Goal: Task Accomplishment & Management: Use online tool/utility

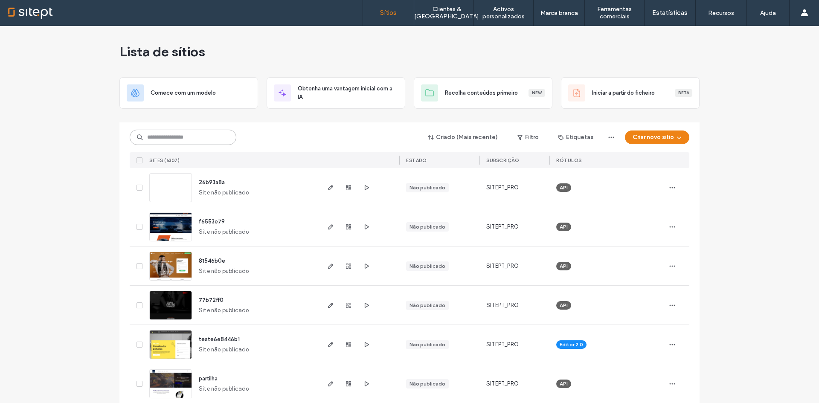
click at [211, 136] on input at bounding box center [183, 137] width 107 height 15
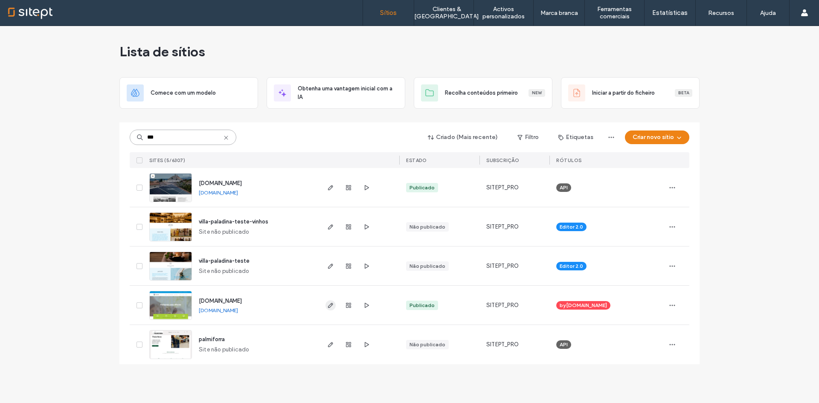
type input "***"
click at [331, 303] on use "button" at bounding box center [330, 305] width 5 height 5
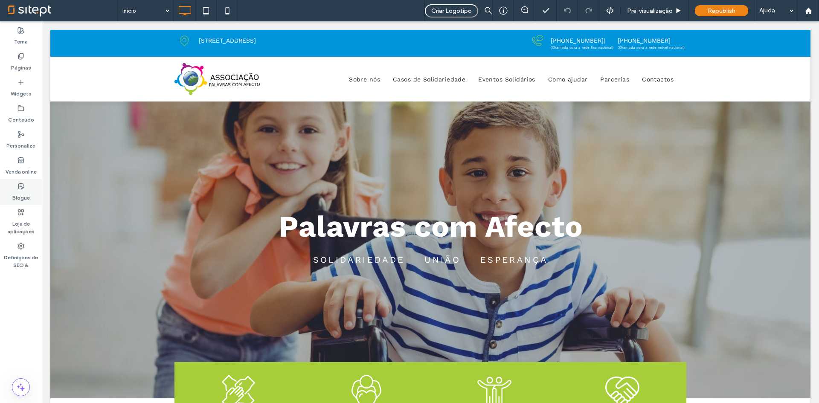
click at [24, 184] on icon at bounding box center [20, 186] width 7 height 7
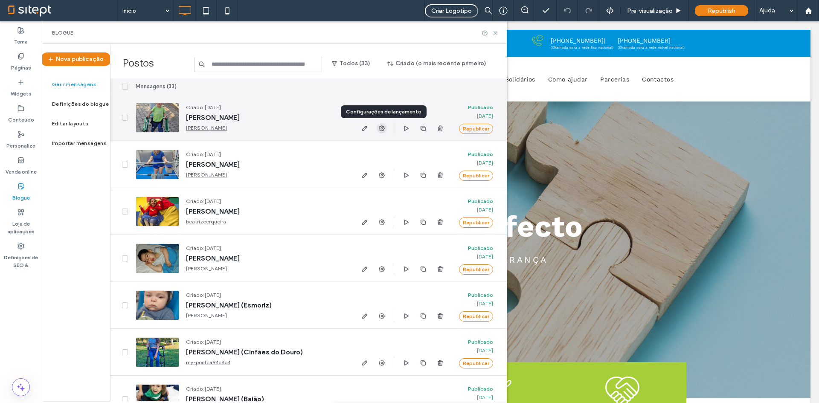
click at [382, 127] on use "button" at bounding box center [382, 128] width 6 height 6
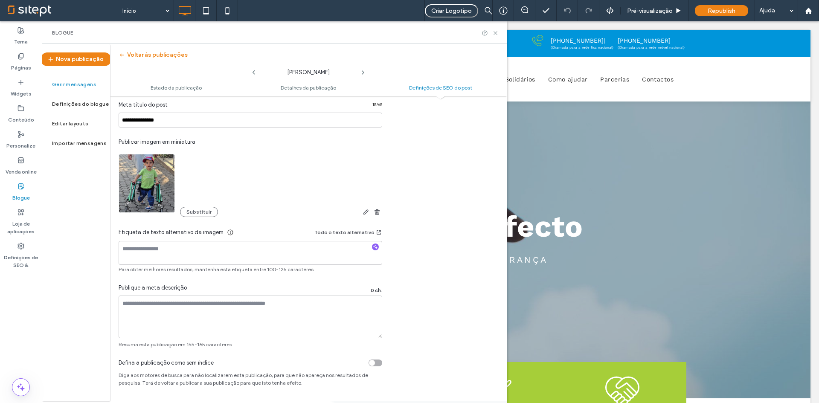
scroll to position [318, 0]
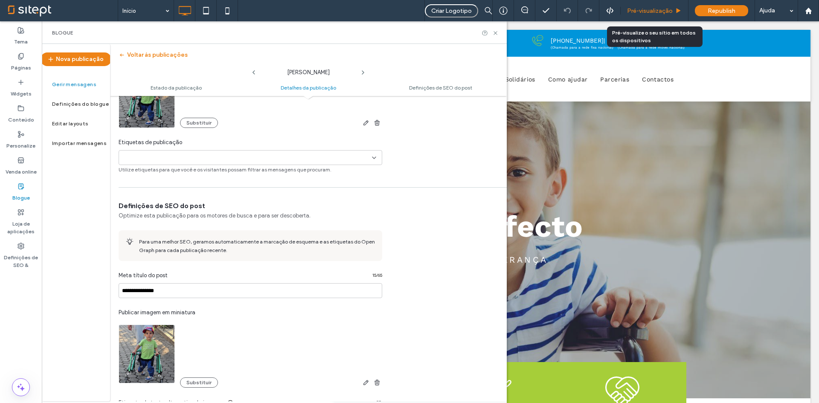
click at [649, 2] on div "Pré-visualização" at bounding box center [654, 10] width 68 height 21
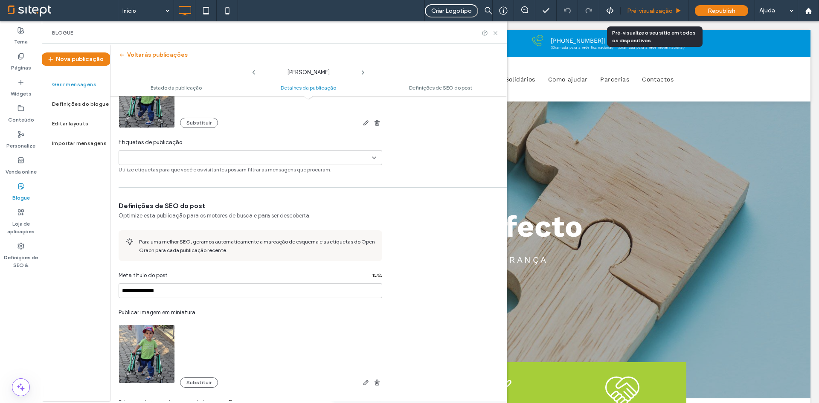
click at [649, 8] on span "Pré-visualização" at bounding box center [650, 10] width 46 height 7
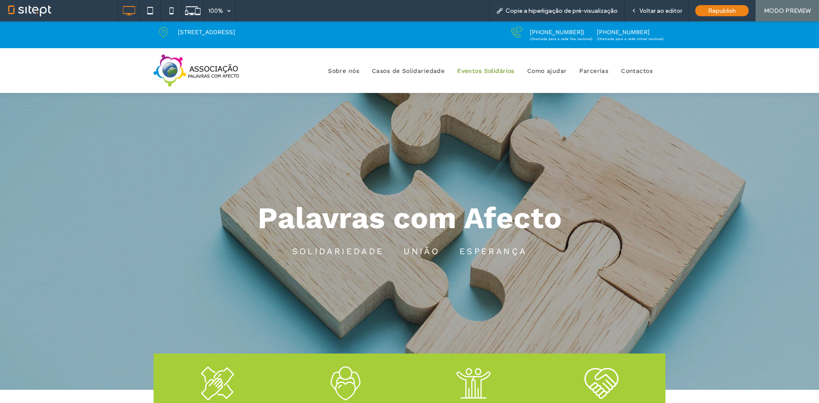
click at [486, 68] on span "Eventos Solidários" at bounding box center [485, 71] width 57 height 12
click at [423, 72] on div at bounding box center [409, 201] width 819 height 403
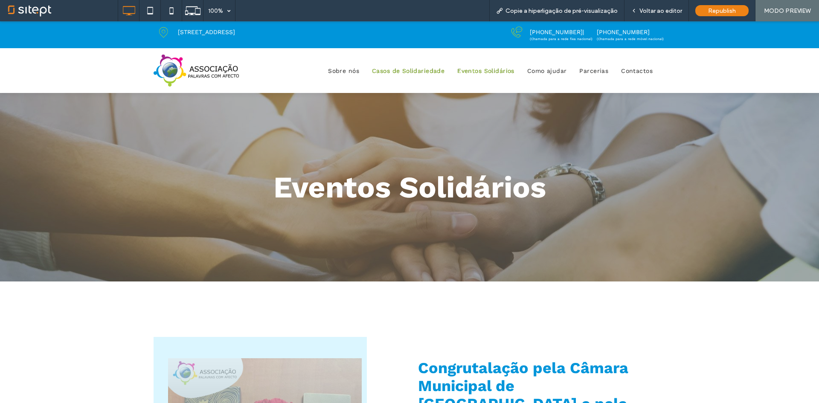
drag, startPoint x: 438, startPoint y: 64, endPoint x: 432, endPoint y: 72, distance: 10.0
click at [436, 67] on nav "Sobre nós Casos de Solidariedade Eventos Solidários Como ajudar Parcerias Conta…" at bounding box center [460, 71] width 409 height 22
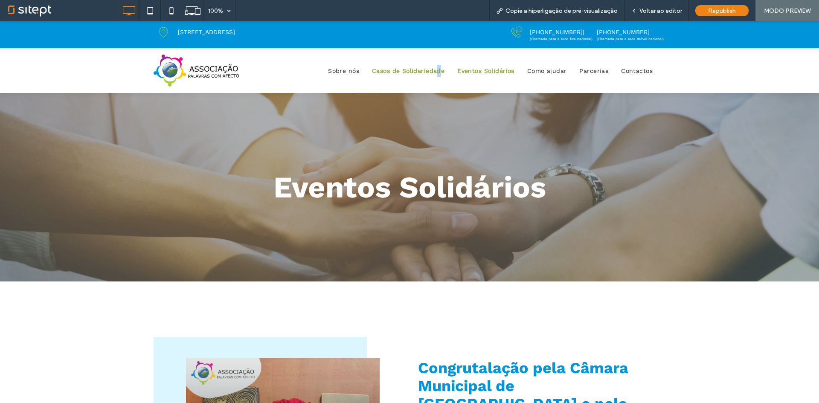
click at [432, 72] on span "Casos de Solidariedade" at bounding box center [408, 71] width 72 height 12
click at [432, 72] on div at bounding box center [409, 201] width 819 height 403
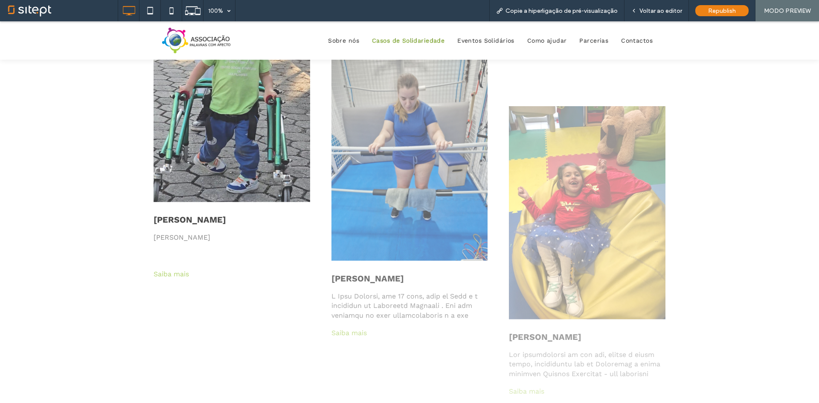
scroll to position [213, 0]
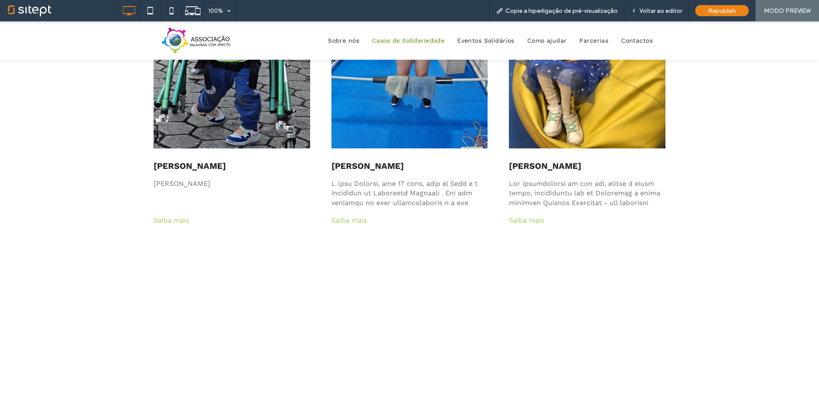
click at [168, 223] on link "Saiba mais" at bounding box center [171, 220] width 35 height 8
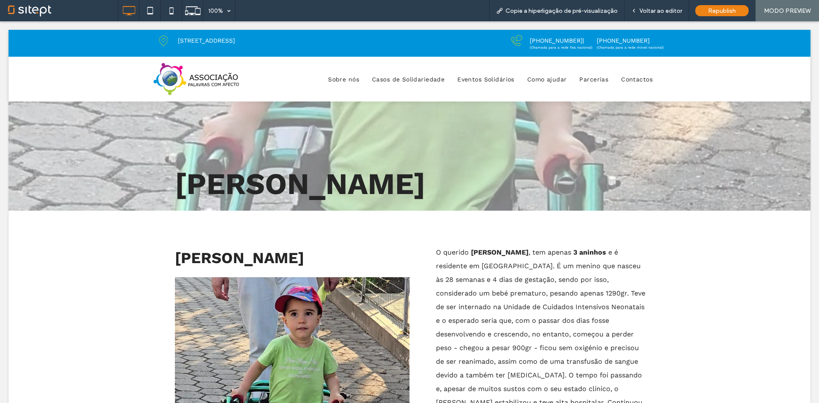
scroll to position [0, 0]
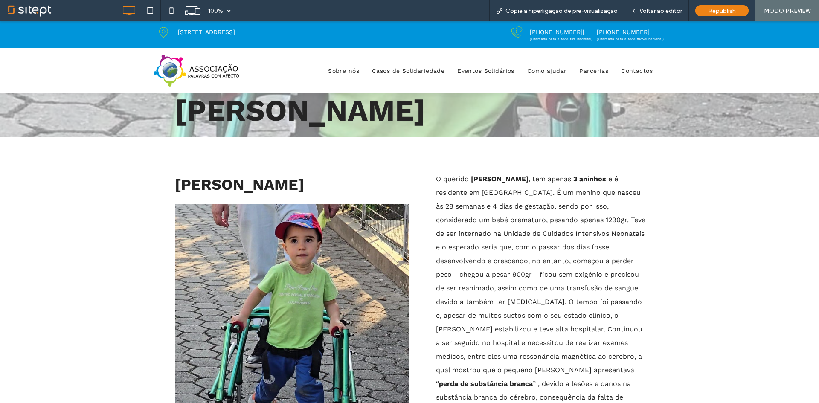
scroll to position [85, 0]
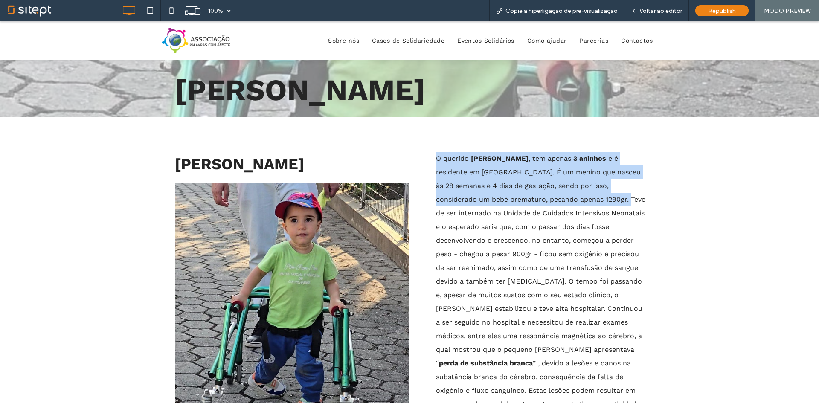
drag, startPoint x: 430, startPoint y: 149, endPoint x: 584, endPoint y: 197, distance: 161.6
copy p "O querido Matheus Valente , tem apenas 3 aninhos e é residente em Vila Nova de …"
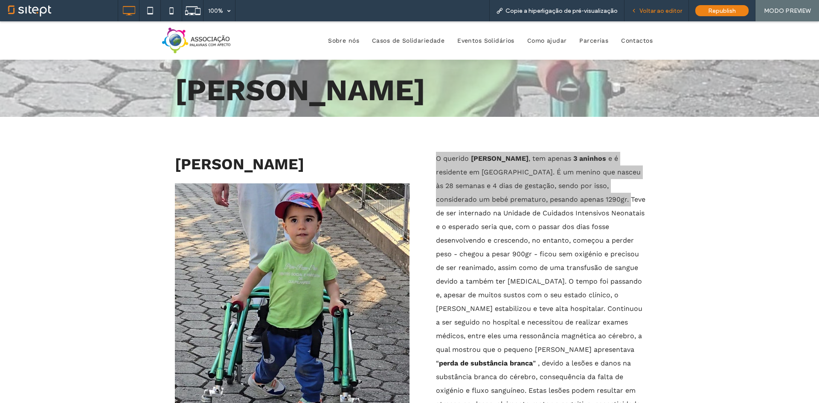
click at [651, 20] on div "Voltar ao editor" at bounding box center [656, 10] width 64 height 21
click at [635, 17] on div "Voltar ao editor" at bounding box center [656, 10] width 64 height 21
click at [632, 15] on div "Voltar ao editor" at bounding box center [656, 10] width 64 height 21
click at [637, 13] on icon at bounding box center [634, 11] width 6 height 6
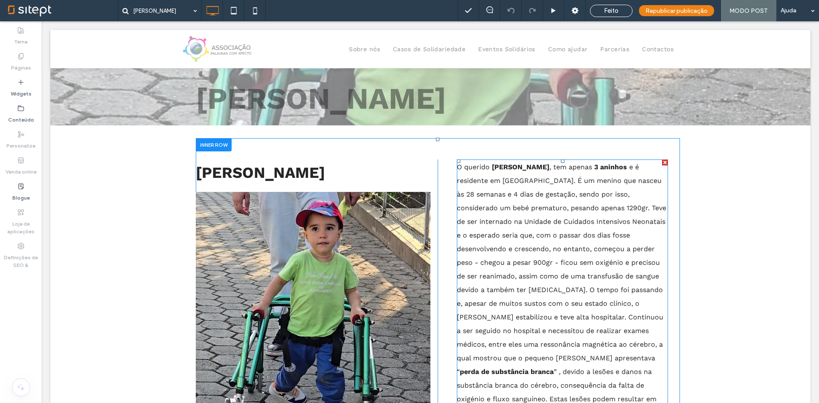
click at [546, 203] on p "O querido Matheus Valente , tem apenas 3 aninhos e é residente em Vila Nova de …" at bounding box center [562, 303] width 211 height 287
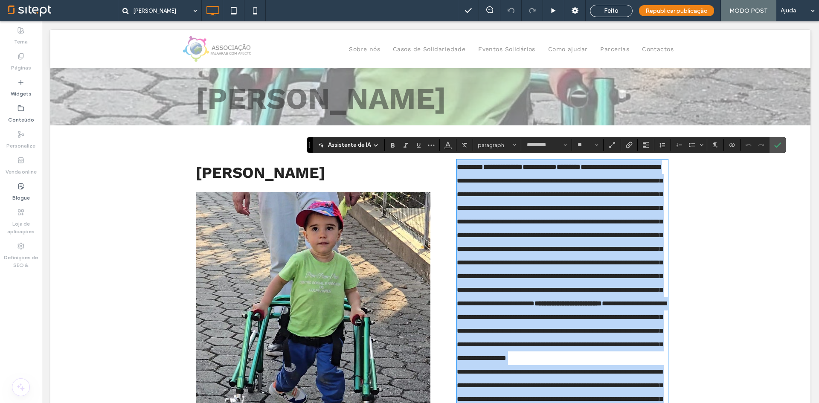
click at [601, 209] on span "**********" at bounding box center [560, 235] width 206 height 143
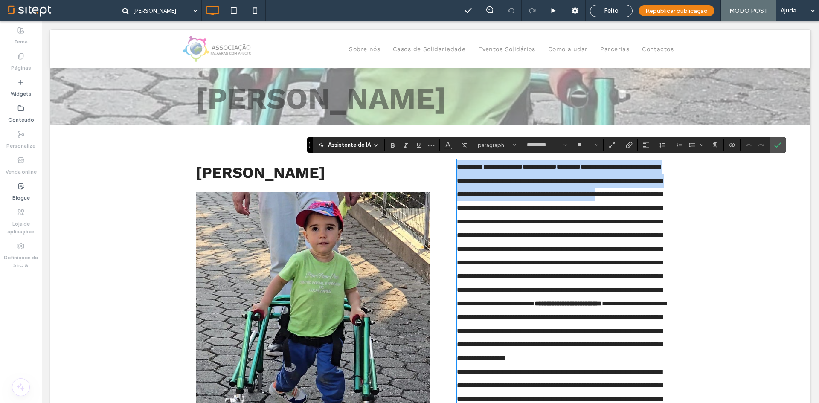
drag, startPoint x: 605, startPoint y: 208, endPoint x: 447, endPoint y: 170, distance: 161.9
copy p "**********"
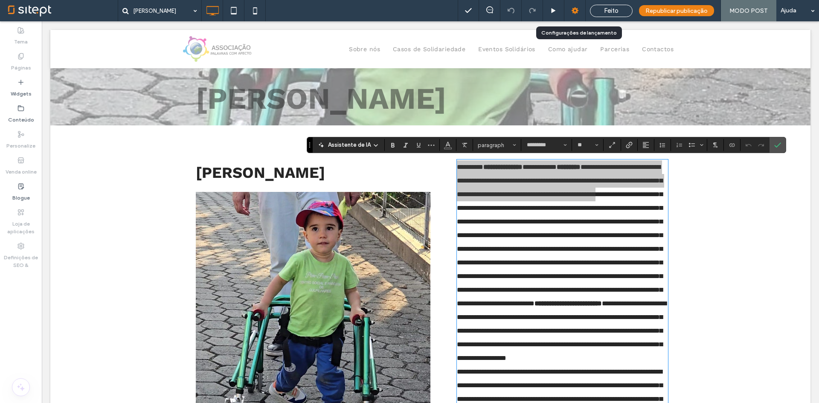
click at [572, 6] on div at bounding box center [574, 10] width 21 height 9
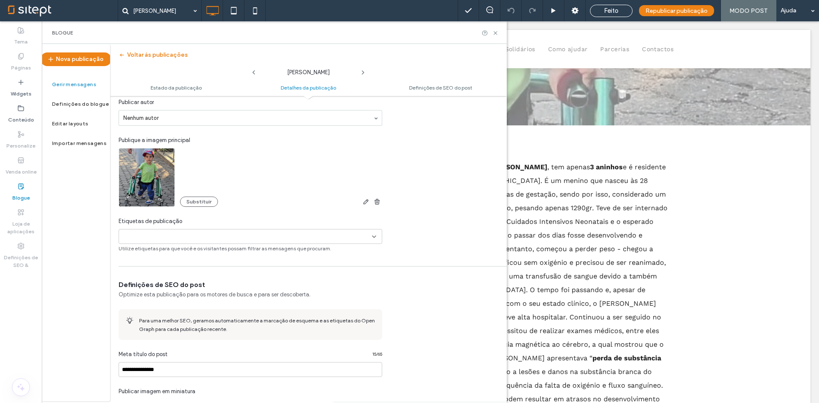
scroll to position [384, 0]
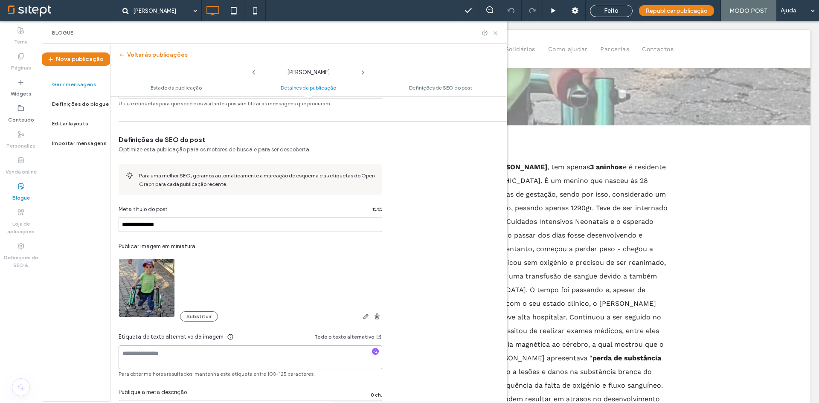
click at [173, 367] on textarea at bounding box center [251, 357] width 264 height 24
paste textarea "**********"
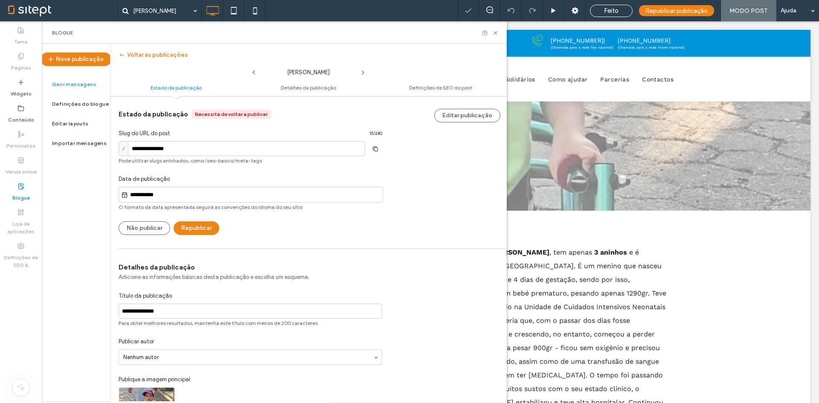
scroll to position [0, 0]
type textarea "**********"
click at [197, 226] on button "Republicar" at bounding box center [197, 228] width 46 height 14
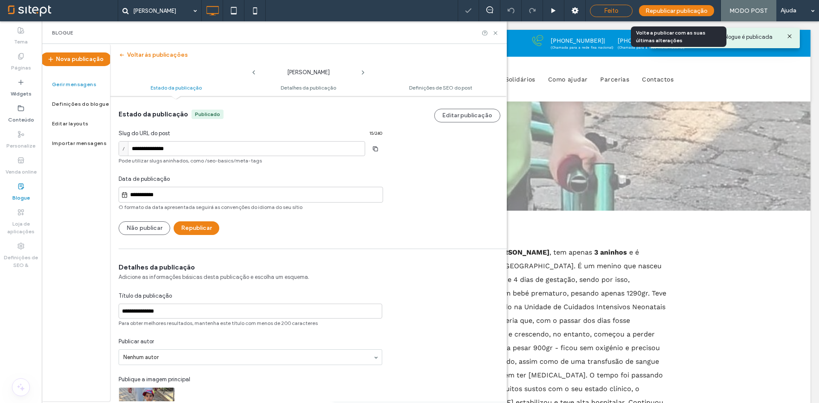
click at [632, 11] on div "Feito" at bounding box center [611, 11] width 42 height 8
click at [660, 12] on div "**********" at bounding box center [409, 201] width 819 height 403
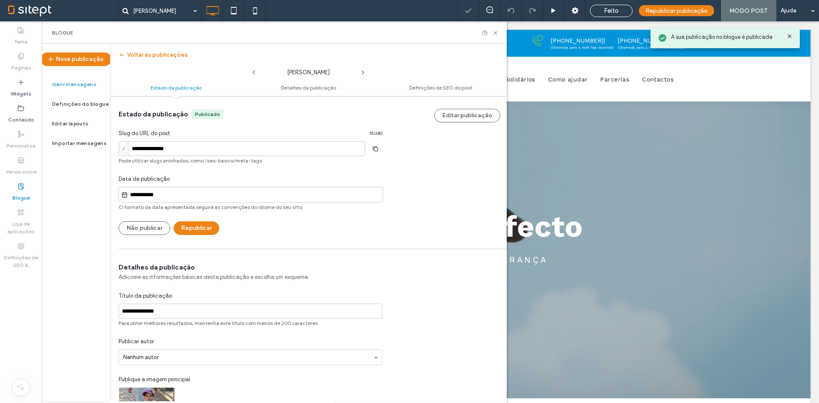
click at [660, 12] on span "Republicar publicação" at bounding box center [676, 10] width 62 height 7
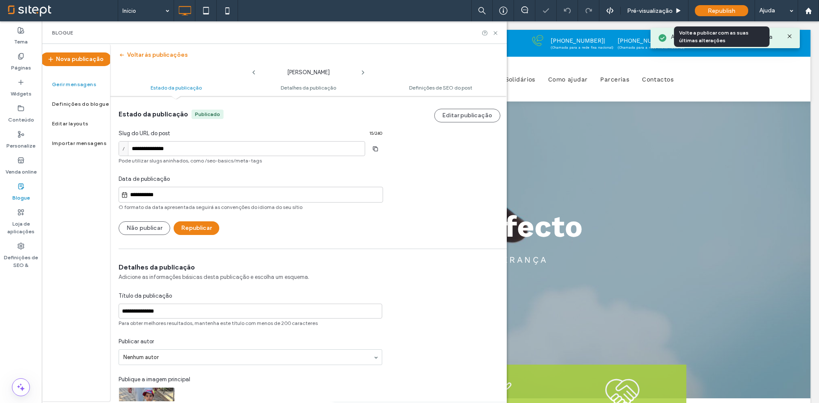
click at [716, 9] on span "Republish" at bounding box center [721, 10] width 28 height 7
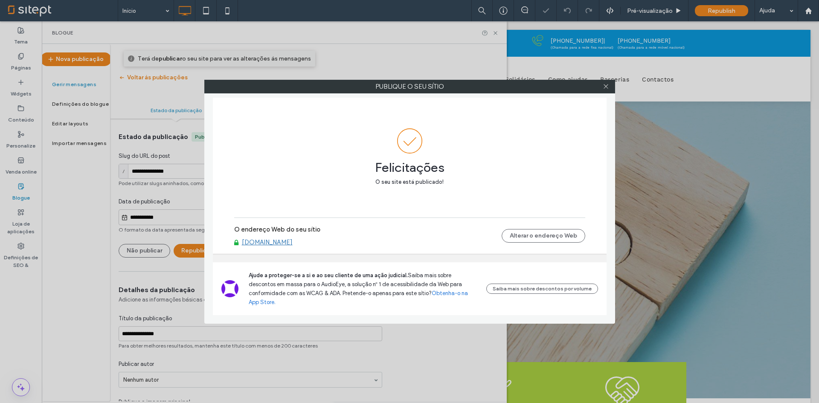
click at [293, 246] on link "www.palavrascomafecto.pt" at bounding box center [267, 242] width 51 height 8
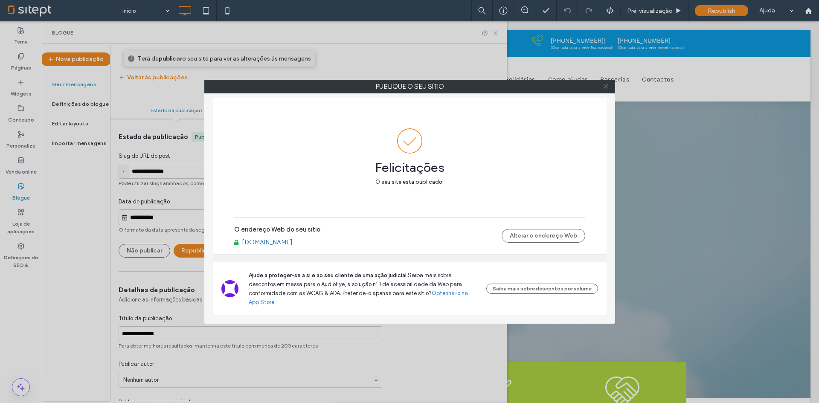
click at [607, 91] on span at bounding box center [606, 86] width 6 height 13
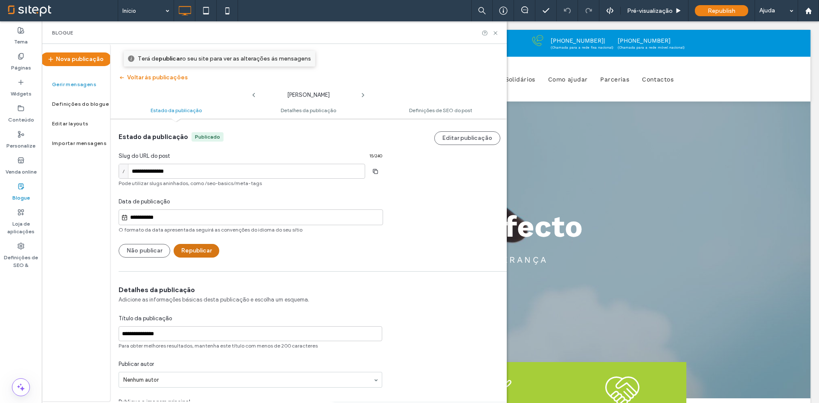
click at [186, 254] on button "Republicar" at bounding box center [197, 251] width 46 height 14
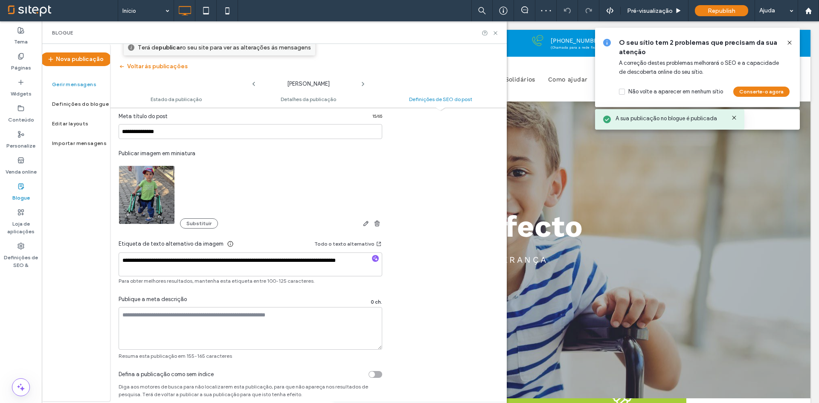
scroll to position [23, 0]
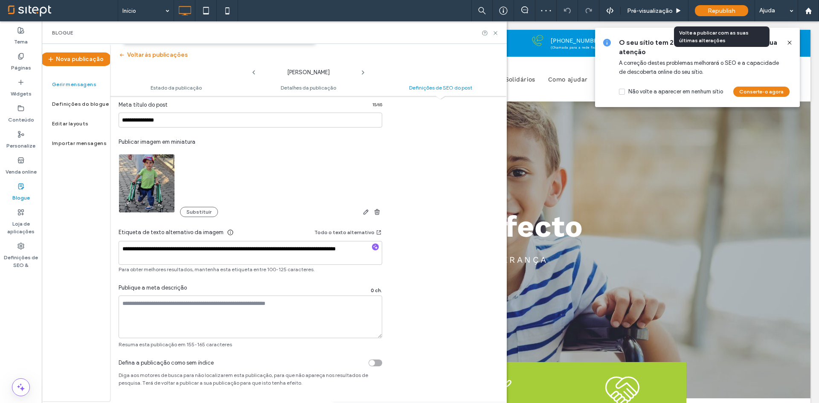
click at [723, 16] on div "Republish" at bounding box center [721, 10] width 53 height 11
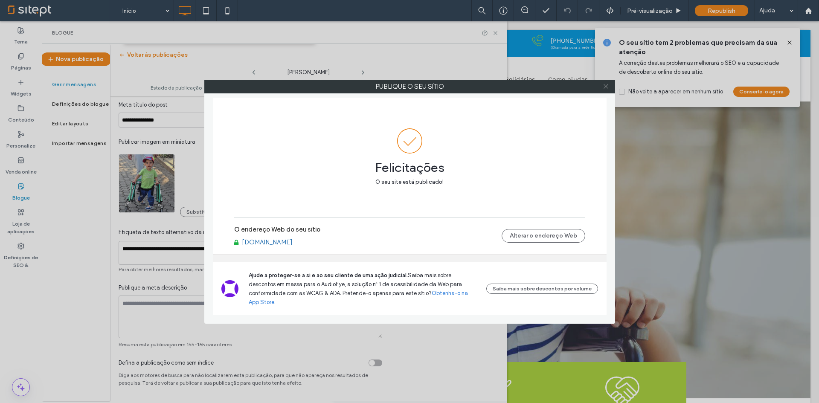
click at [606, 87] on icon at bounding box center [606, 86] width 6 height 6
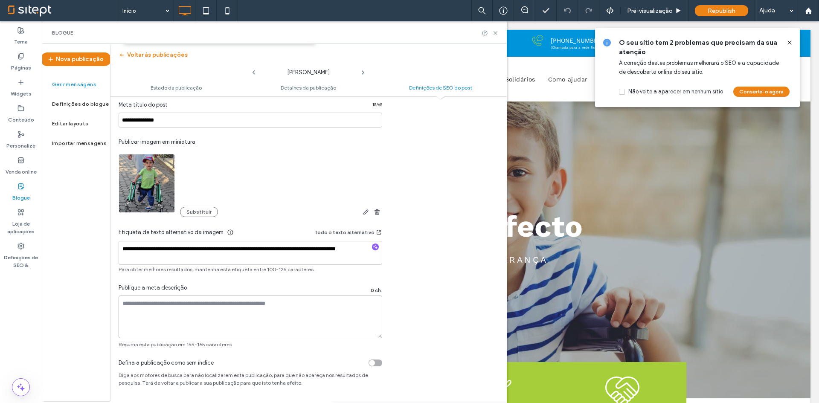
click at [261, 315] on textarea at bounding box center [251, 317] width 264 height 43
paste textarea "**********"
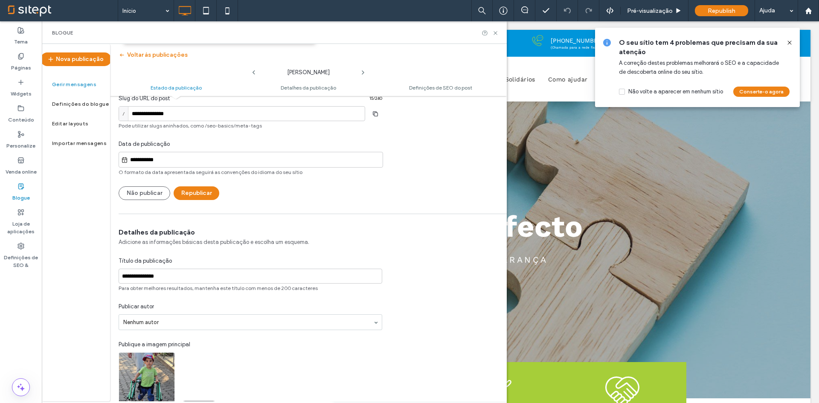
scroll to position [0, 0]
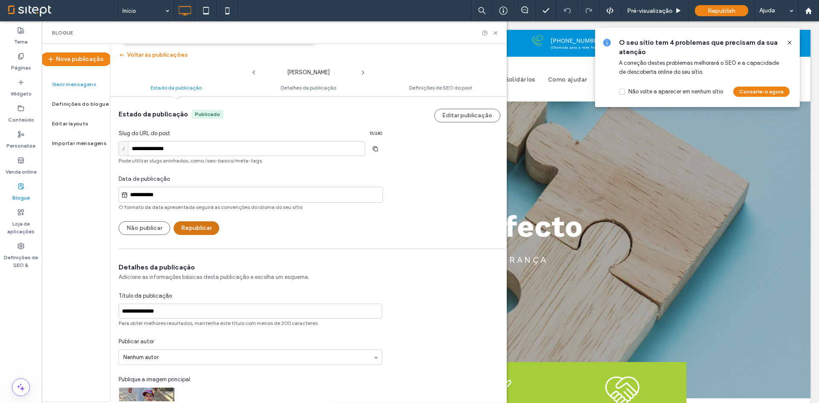
type textarea "**********"
click at [213, 225] on button "Republicar" at bounding box center [197, 228] width 46 height 14
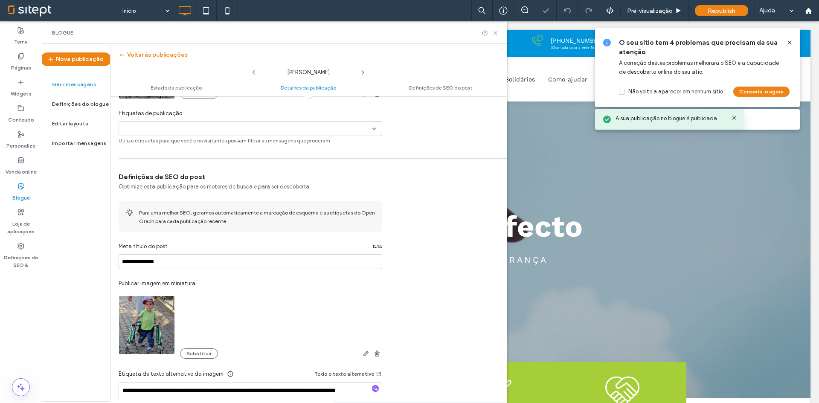
scroll to position [489, 0]
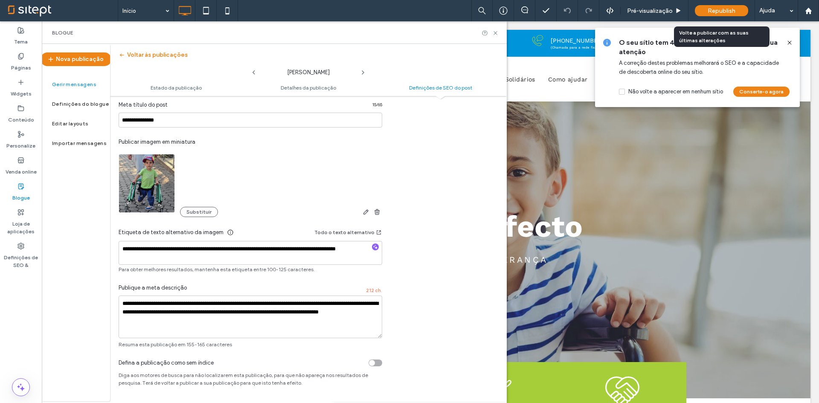
click at [725, 13] on span "Republish" at bounding box center [721, 10] width 28 height 7
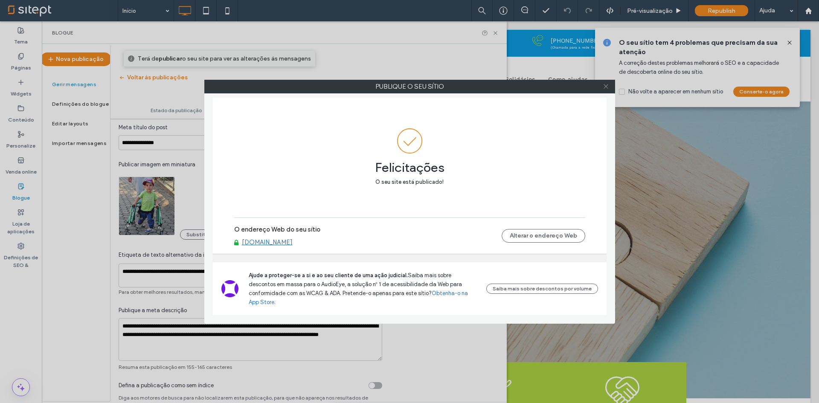
click at [608, 85] on icon at bounding box center [606, 86] width 6 height 6
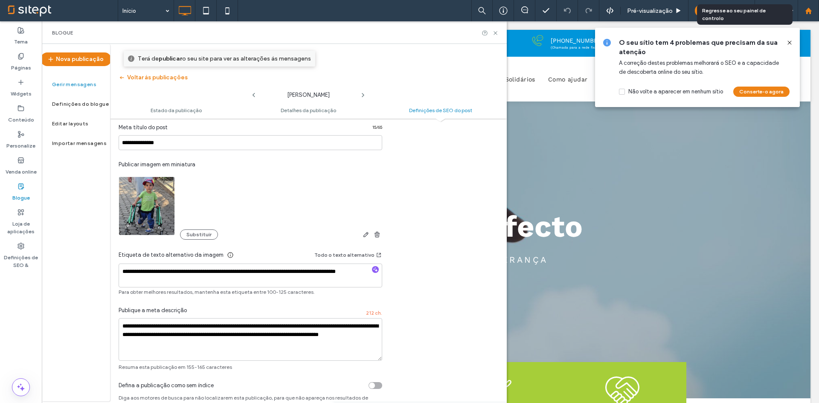
click at [809, 9] on use at bounding box center [808, 10] width 6 height 6
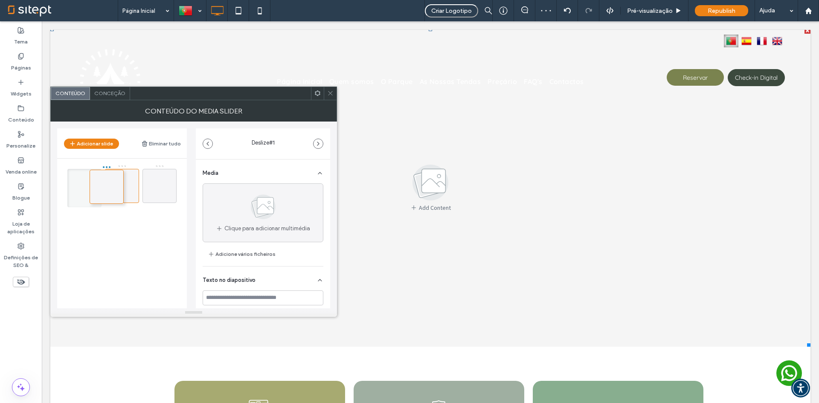
drag, startPoint x: 107, startPoint y: 191, endPoint x: 78, endPoint y: 191, distance: 29.0
click at [126, 235] on div "Bem-vindos a Elvas Camping Piedade 2" at bounding box center [126, 210] width 119 height 90
click at [86, 187] on icon at bounding box center [84, 186] width 10 height 10
click at [102, 184] on div "Bem-vindos a Elvas Camping Piedade 2" at bounding box center [126, 184] width 119 height 38
click at [115, 183] on div at bounding box center [122, 186] width 34 height 34
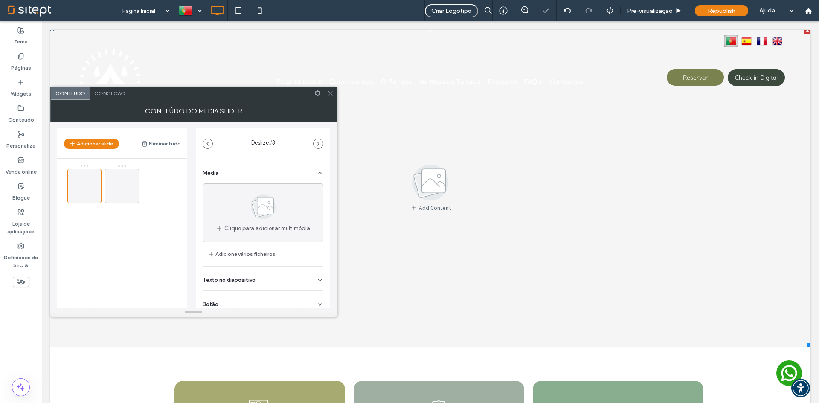
drag, startPoint x: 326, startPoint y: 96, endPoint x: 315, endPoint y: 61, distance: 36.4
click at [326, 96] on div at bounding box center [330, 93] width 13 height 13
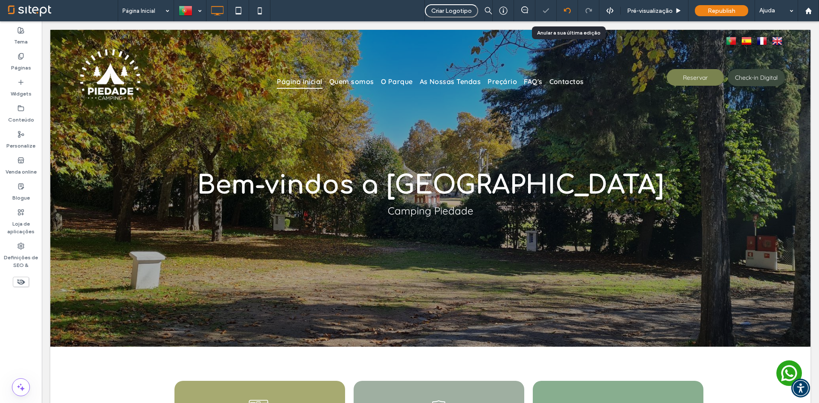
click at [567, 14] on icon at bounding box center [567, 10] width 7 height 7
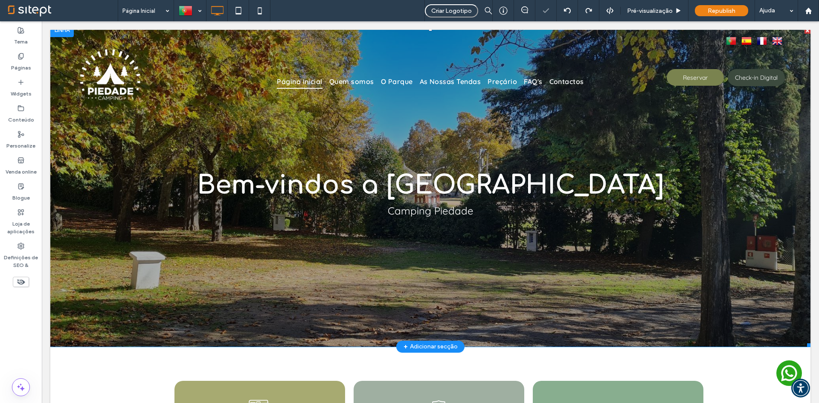
click at [570, 213] on div at bounding box center [430, 187] width 760 height 319
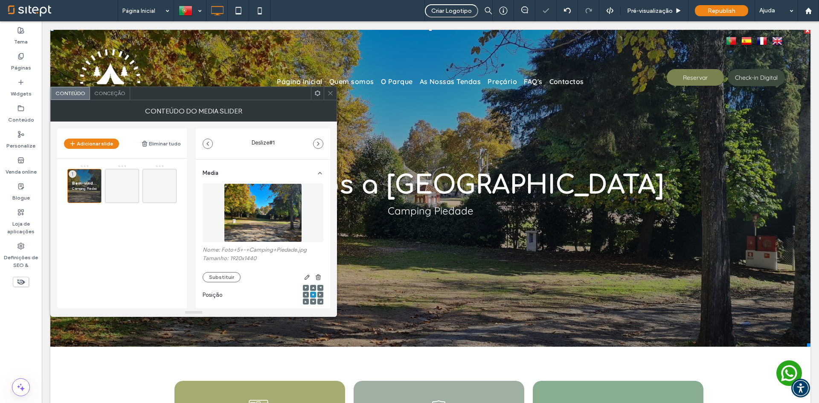
click at [327, 91] on div at bounding box center [330, 93] width 13 height 13
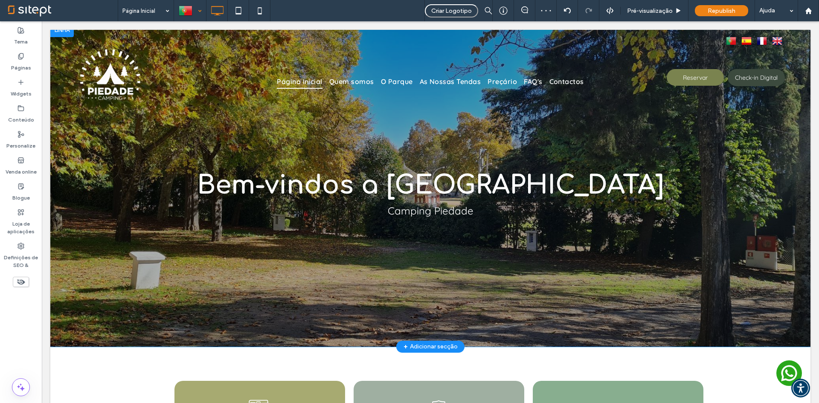
click at [184, 17] on div at bounding box center [189, 10] width 31 height 20
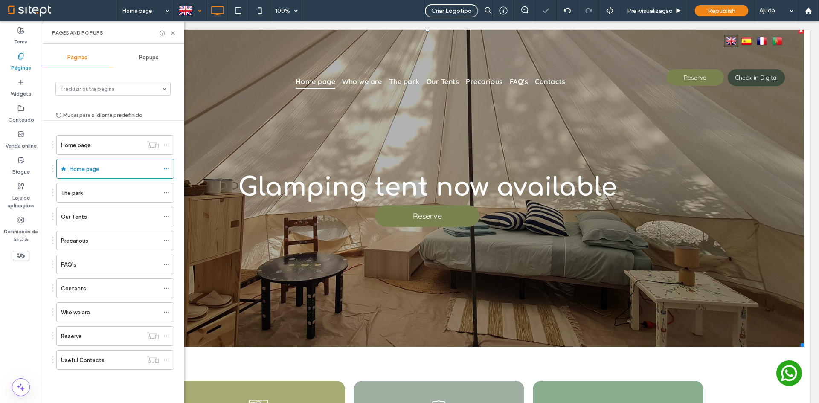
click at [148, 317] on div "Who we are" at bounding box center [110, 312] width 98 height 19
click at [189, 308] on div at bounding box center [409, 201] width 819 height 403
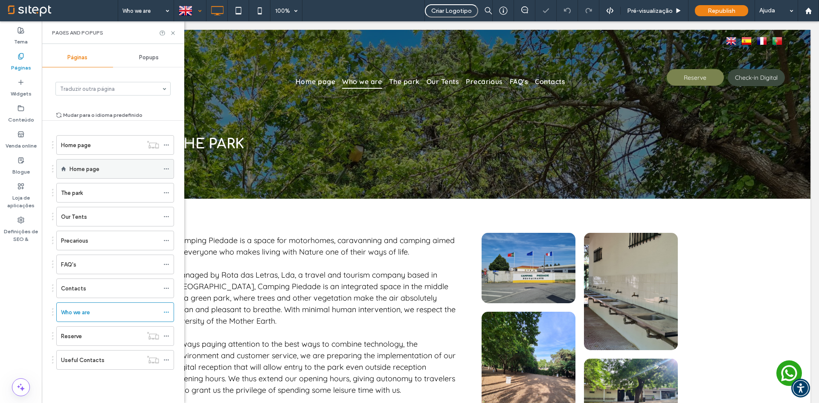
click at [117, 170] on div "Home page" at bounding box center [115, 169] width 90 height 9
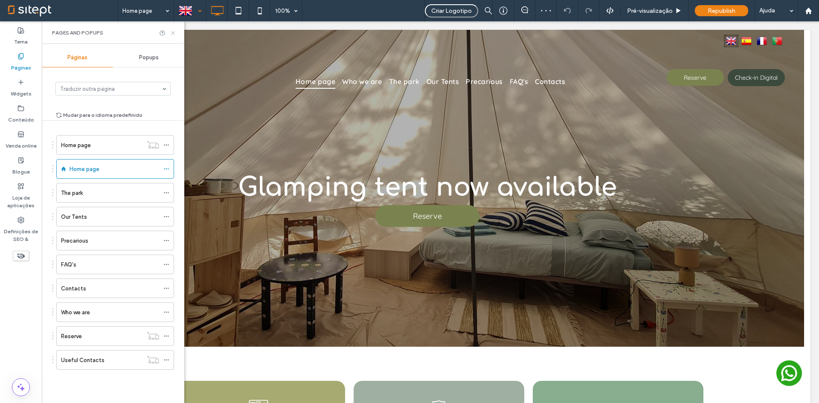
click at [171, 33] on icon at bounding box center [173, 33] width 6 height 6
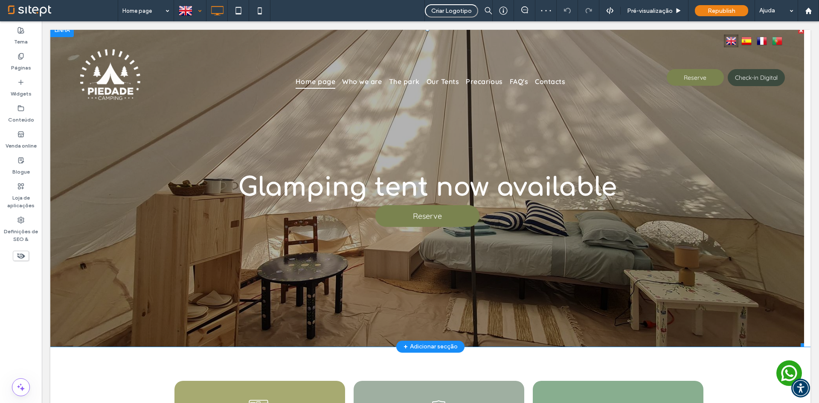
click at [220, 288] on div "Glamping tent now available Reserve Reserve" at bounding box center [427, 192] width 754 height 278
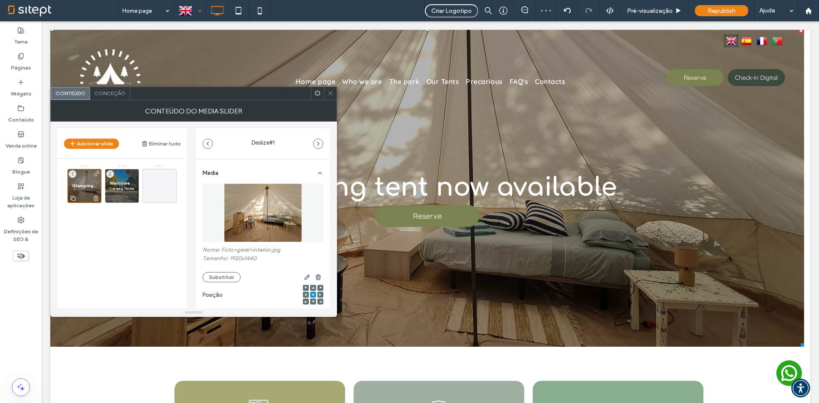
click at [97, 198] on icon at bounding box center [96, 198] width 7 height 8
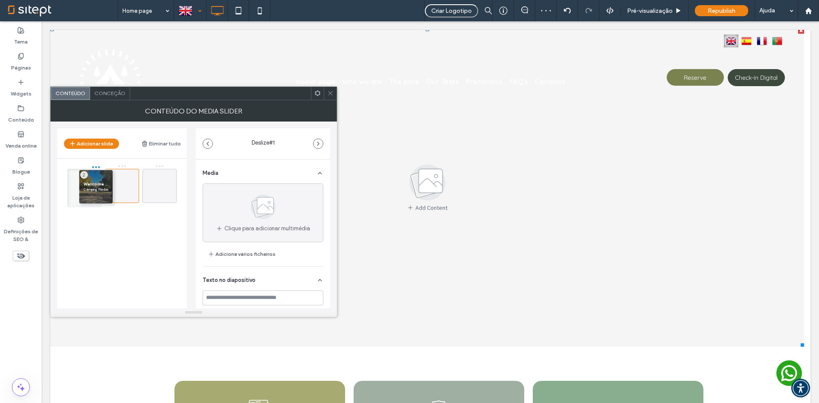
drag, startPoint x: 127, startPoint y: 177, endPoint x: 90, endPoint y: 178, distance: 37.6
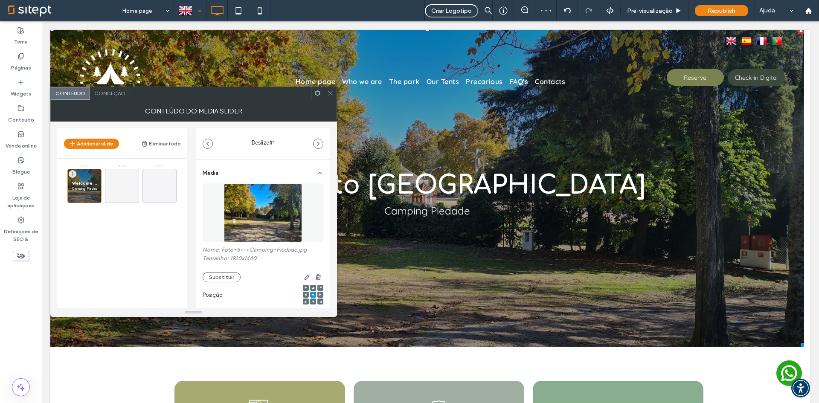
click at [128, 250] on div "Welcome to Elvas Camping Piedade 1" at bounding box center [126, 210] width 119 height 90
click at [329, 87] on span at bounding box center [330, 93] width 6 height 13
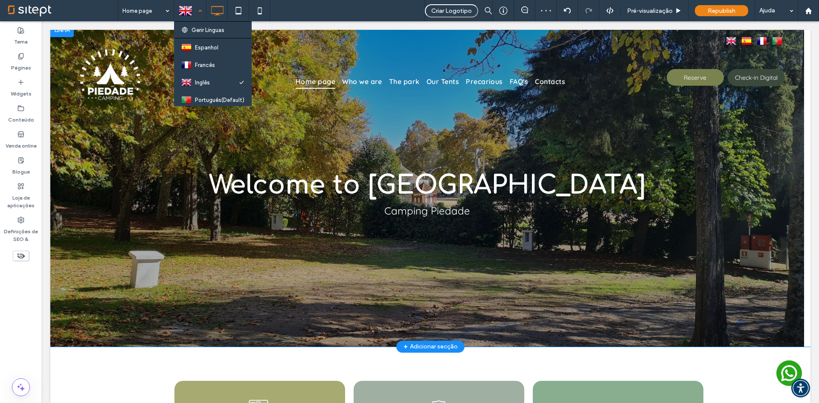
click at [177, 14] on div at bounding box center [189, 10] width 31 height 20
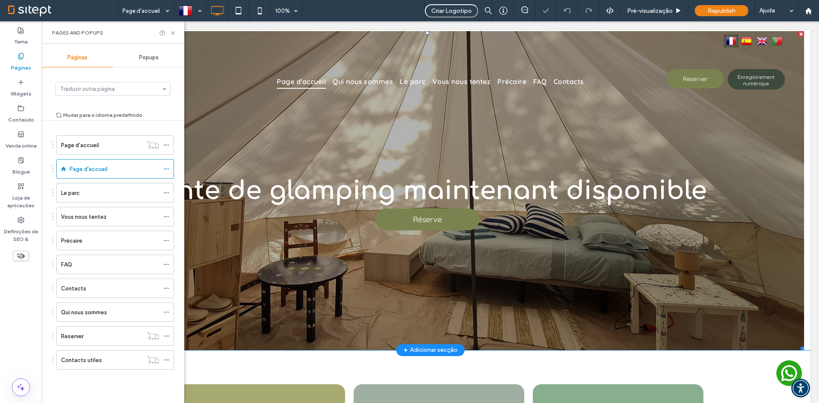
click at [500, 325] on div "Tente de glamping maintenant disponible Réserve Réserve" at bounding box center [427, 196] width 754 height 278
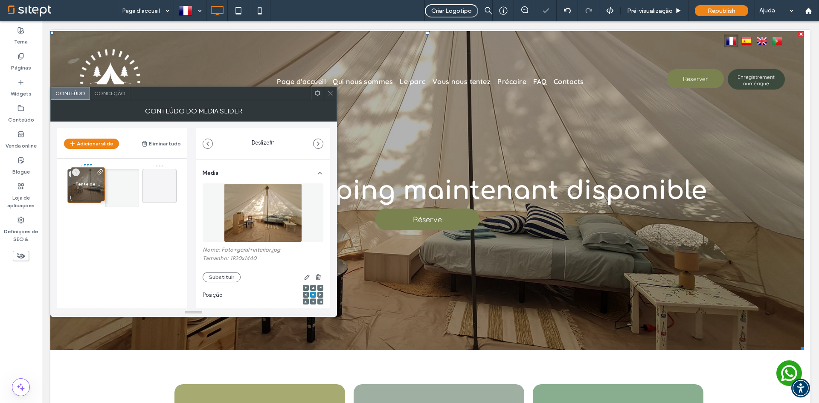
drag, startPoint x: 122, startPoint y: 187, endPoint x: 79, endPoint y: 184, distance: 43.6
drag, startPoint x: 89, startPoint y: 182, endPoint x: 120, endPoint y: 183, distance: 31.1
drag, startPoint x: 107, startPoint y: 191, endPoint x: 82, endPoint y: 188, distance: 25.3
click at [328, 93] on icon at bounding box center [330, 93] width 6 height 6
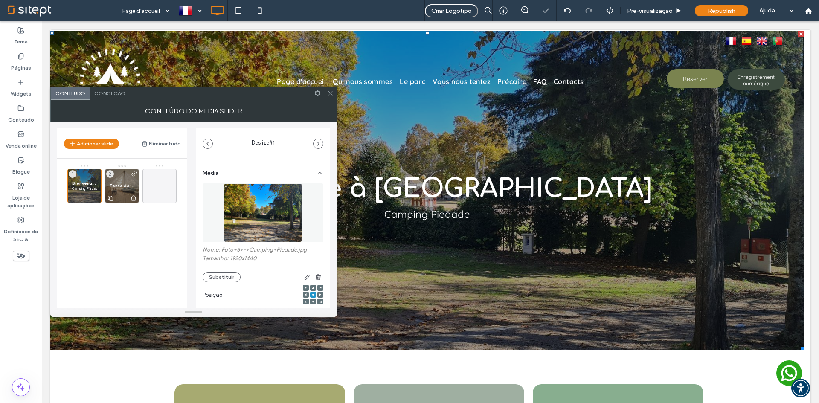
click at [135, 194] on div at bounding box center [121, 197] width 33 height 9
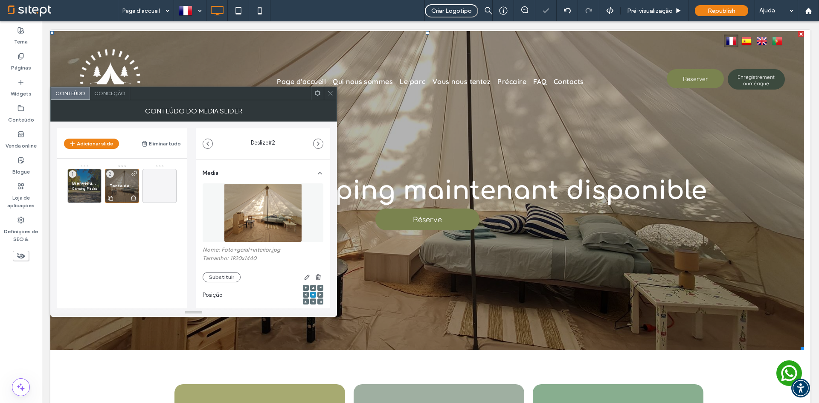
click at [135, 200] on use at bounding box center [133, 198] width 5 height 6
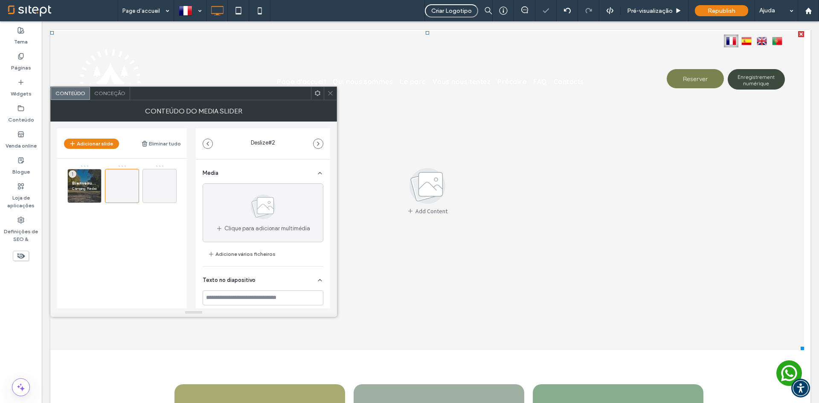
click at [332, 93] on icon at bounding box center [330, 93] width 6 height 6
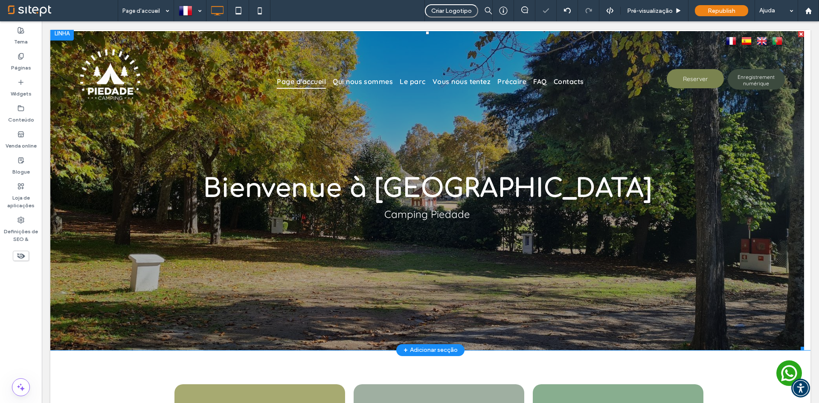
click at [290, 289] on div "Bienvenue à Elvas Camping Piedade" at bounding box center [427, 196] width 754 height 278
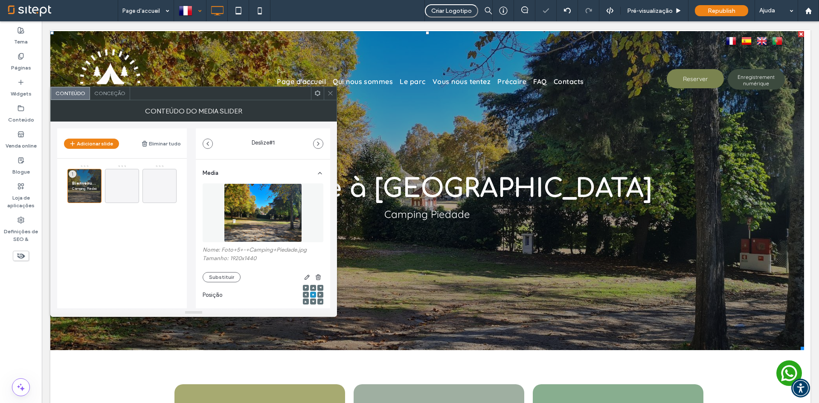
click at [185, 9] on div at bounding box center [189, 10] width 31 height 20
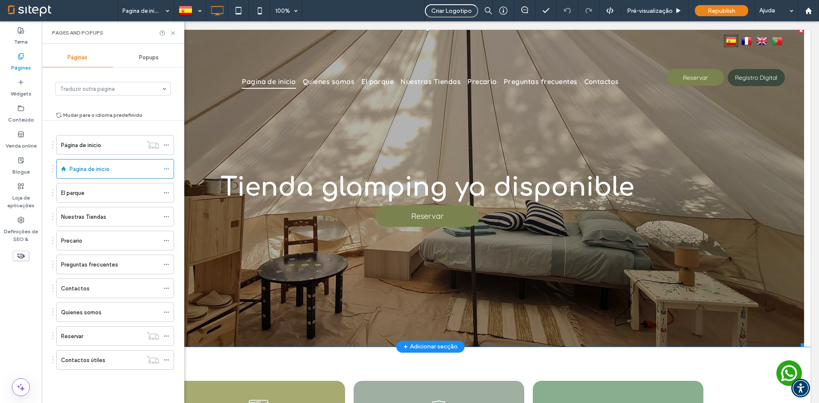
click at [305, 328] on div "Tienda glamping ya disponible Reservar Reservar" at bounding box center [427, 192] width 754 height 278
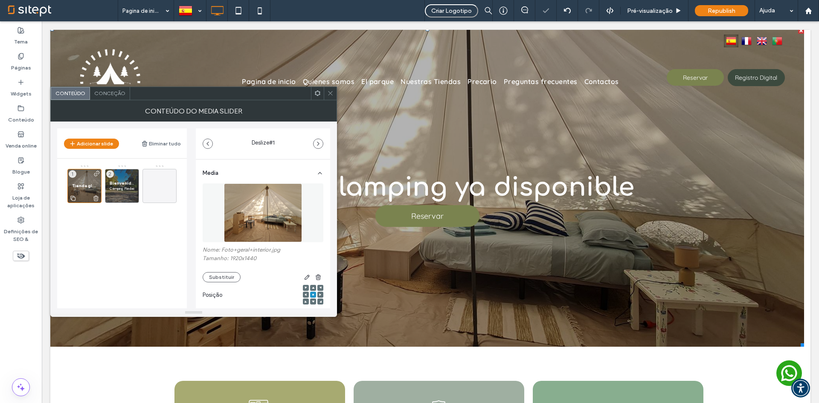
click at [96, 200] on icon at bounding box center [96, 198] width 7 height 8
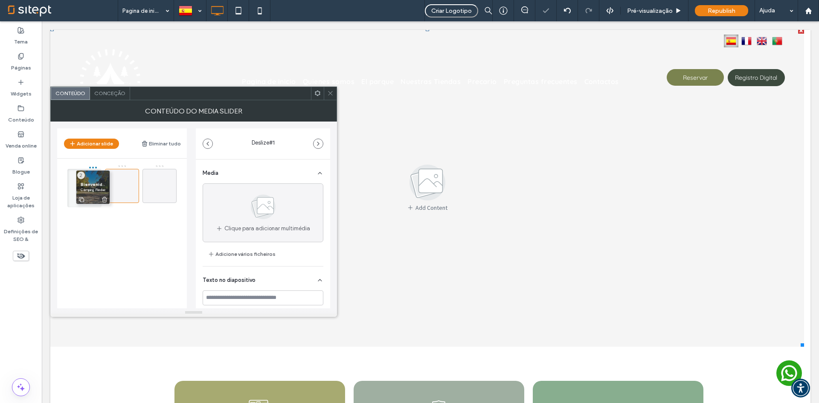
drag, startPoint x: 127, startPoint y: 180, endPoint x: 85, endPoint y: 182, distance: 42.3
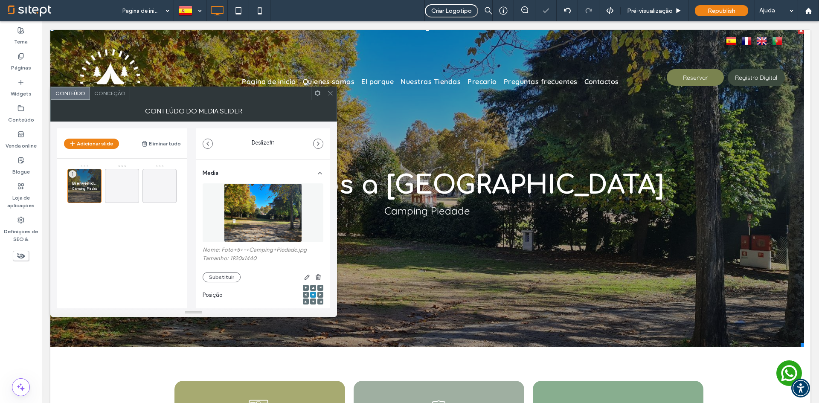
click at [125, 241] on div "Bienvenidos a Elvas Camping Piedade 1" at bounding box center [126, 210] width 119 height 90
click at [327, 97] on div at bounding box center [330, 93] width 13 height 13
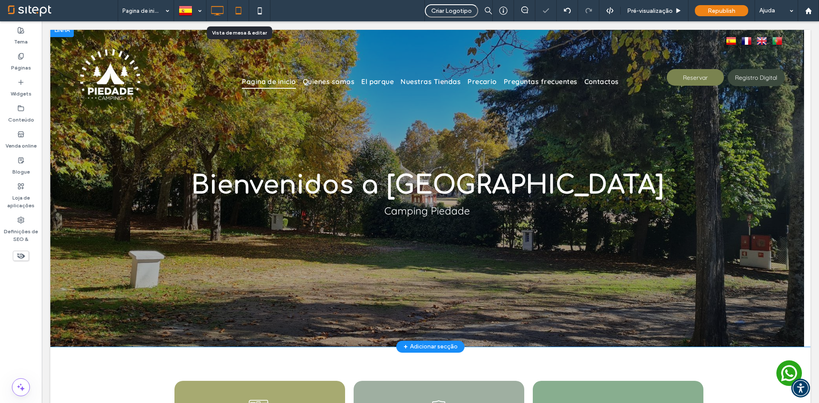
click at [235, 13] on icon at bounding box center [238, 10] width 17 height 17
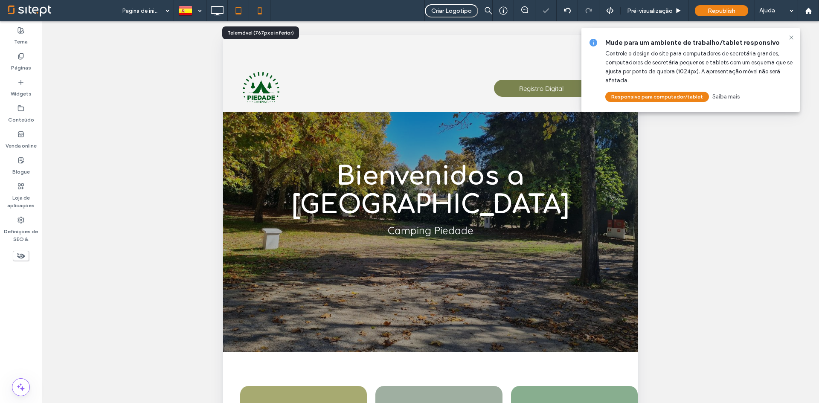
click at [264, 12] on icon at bounding box center [259, 10] width 17 height 17
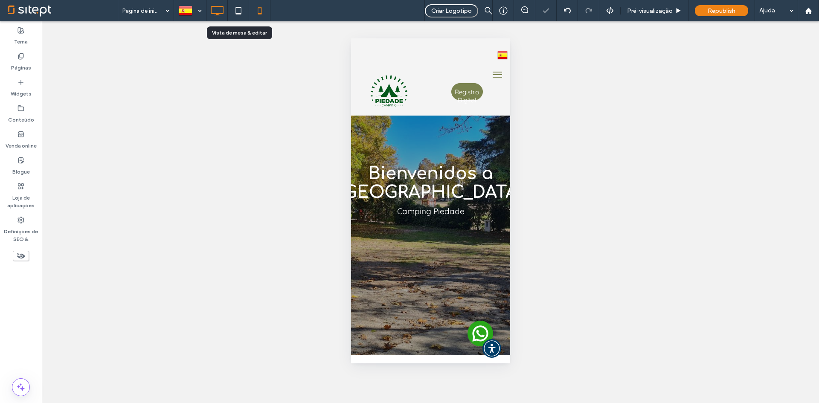
click at [218, 14] on use at bounding box center [217, 10] width 12 height 9
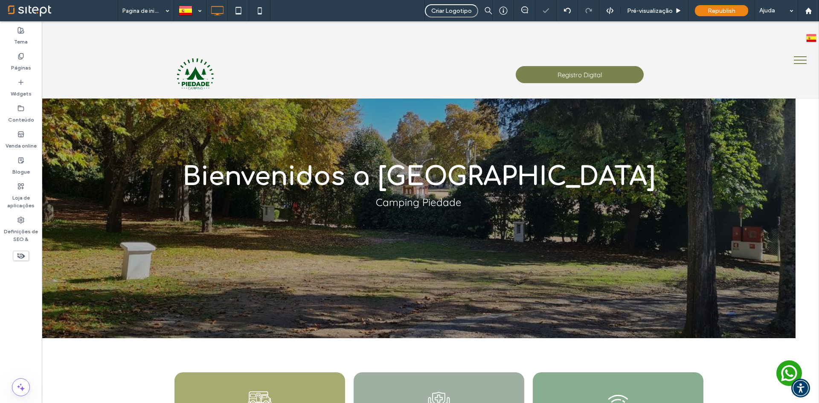
click at [723, 12] on span "Republish" at bounding box center [721, 10] width 28 height 7
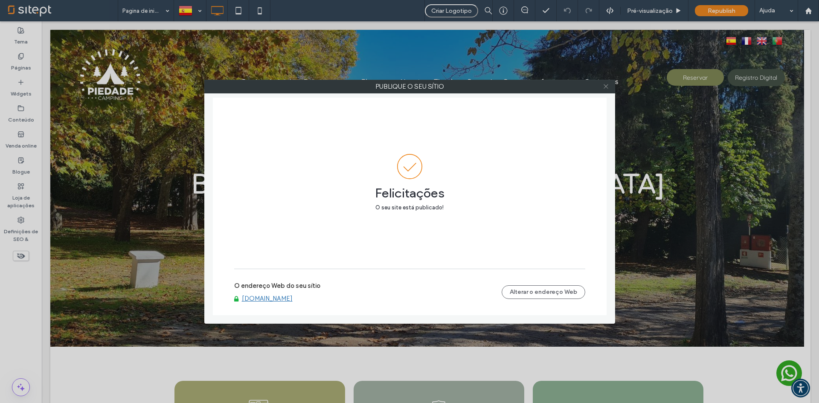
click at [605, 88] on icon at bounding box center [606, 86] width 6 height 6
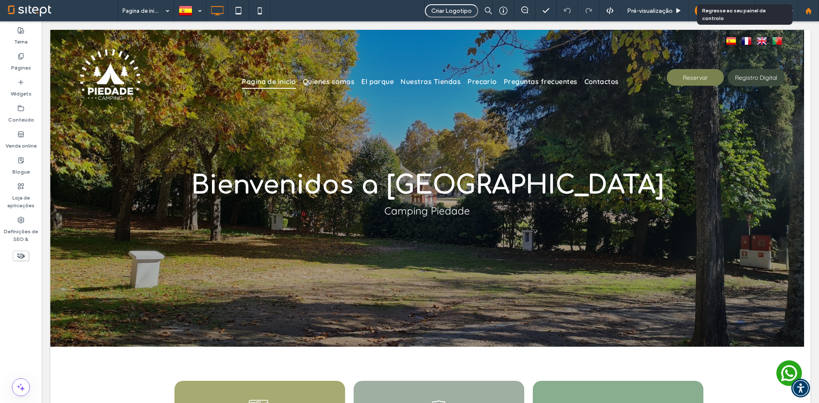
click at [811, 14] on icon at bounding box center [808, 10] width 7 height 7
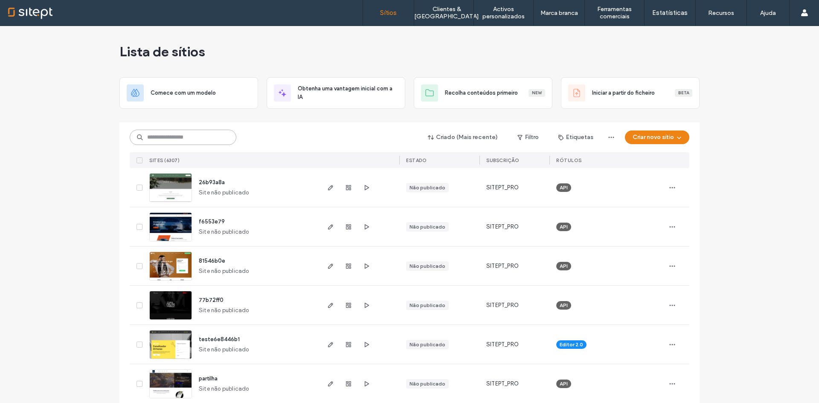
click at [223, 132] on input at bounding box center [183, 137] width 107 height 15
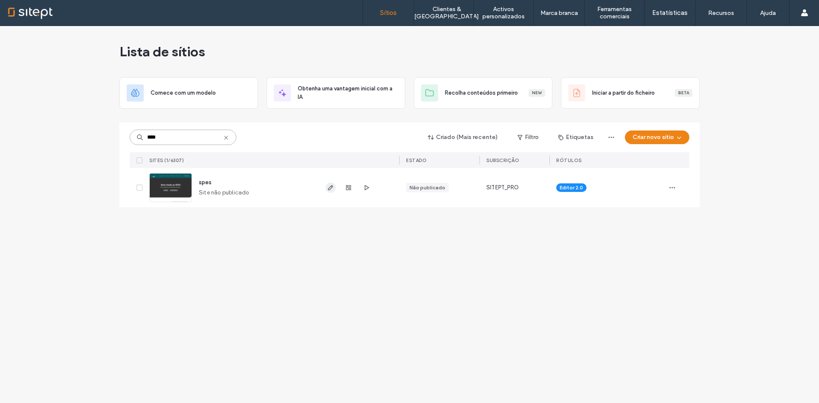
type input "****"
click at [328, 186] on icon "button" at bounding box center [330, 187] width 7 height 7
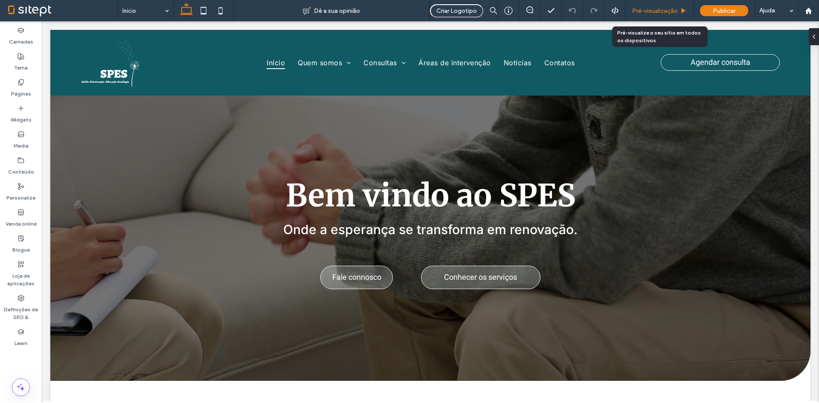
click at [653, 12] on span "Pré-visualização" at bounding box center [655, 10] width 46 height 7
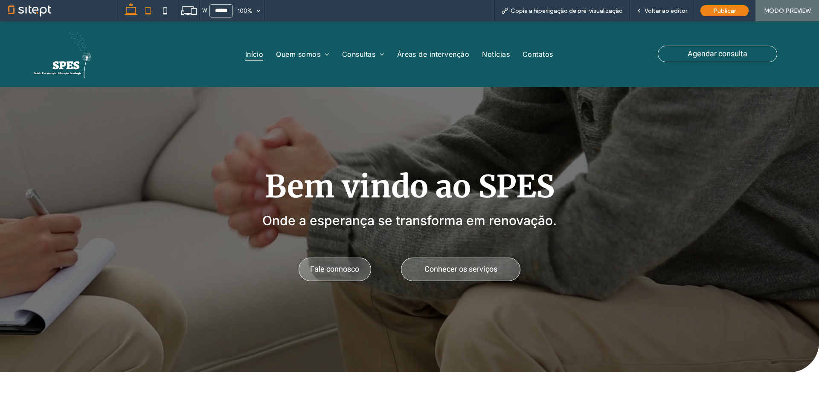
click at [154, 17] on icon at bounding box center [147, 10] width 17 height 17
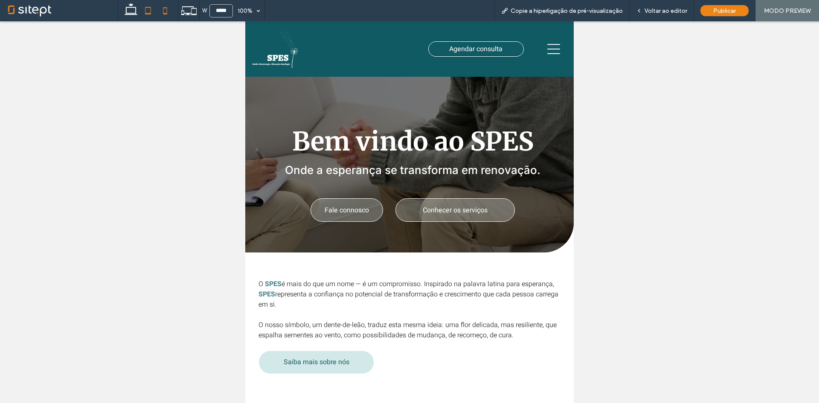
click at [165, 15] on icon at bounding box center [165, 10] width 17 height 17
type input "*****"
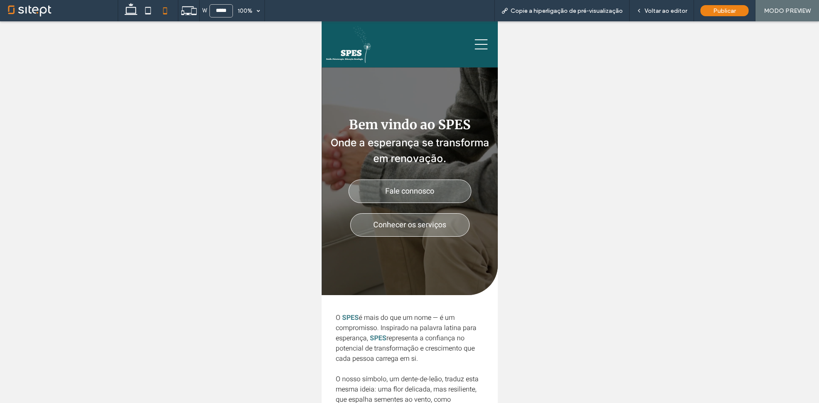
drag, startPoint x: 478, startPoint y: 32, endPoint x: 478, endPoint y: 40, distance: 7.7
click at [478, 33] on div at bounding box center [457, 45] width 74 height 38
click at [478, 42] on icon at bounding box center [480, 44] width 13 height 13
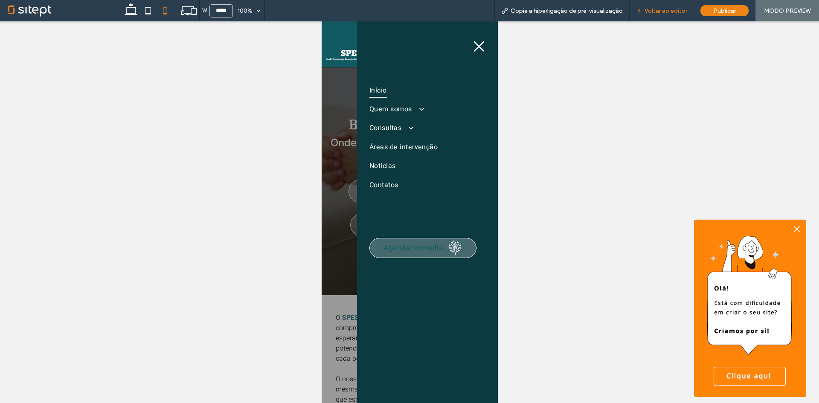
click at [665, 11] on span "Voltar ao editor" at bounding box center [665, 10] width 43 height 7
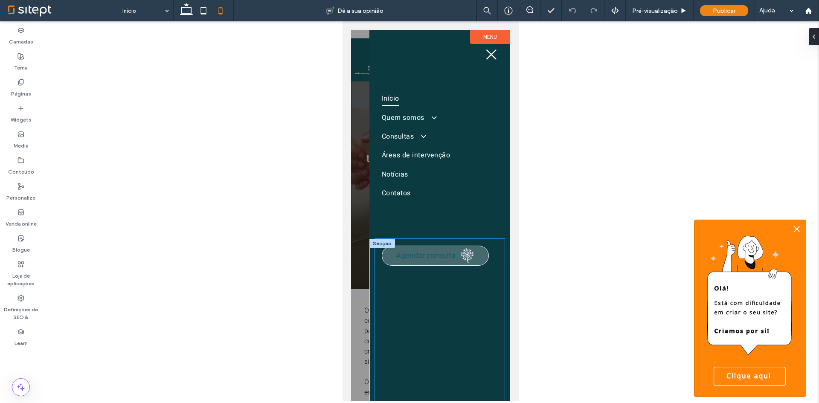
click at [417, 267] on div "Agendar consulta" at bounding box center [439, 324] width 130 height 171
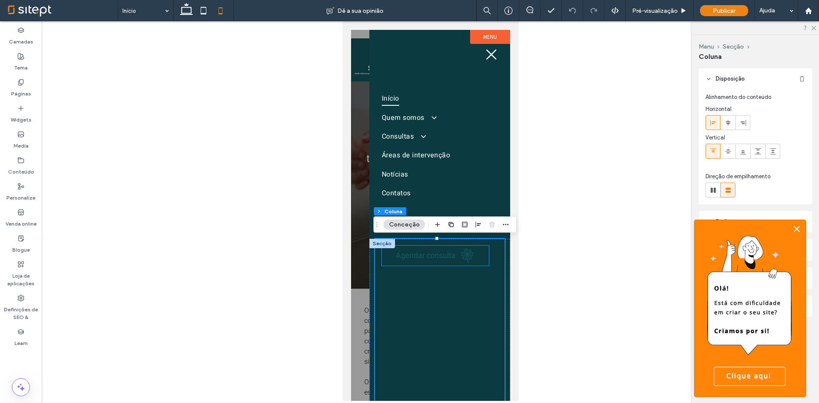
click at [433, 258] on span "Agendar consulta" at bounding box center [425, 256] width 60 height 12
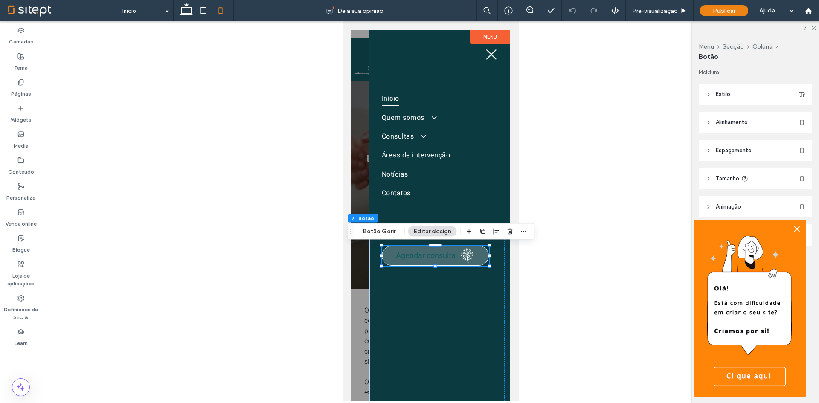
click at [797, 229] on icon at bounding box center [797, 229] width 6 height 6
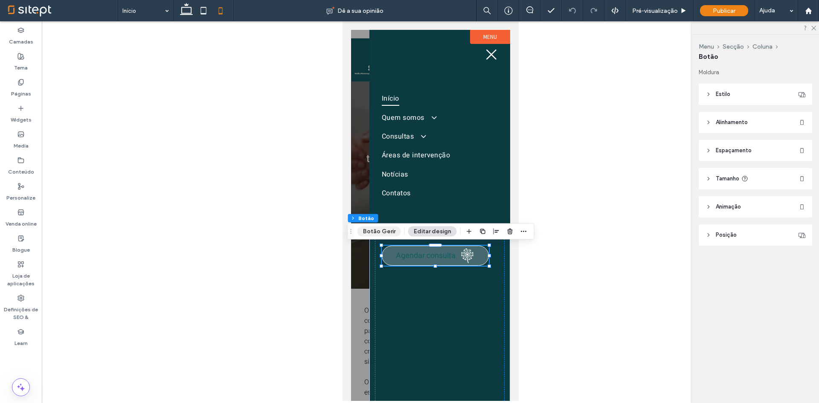
click at [380, 232] on button "Botão Gerir" at bounding box center [378, 231] width 43 height 10
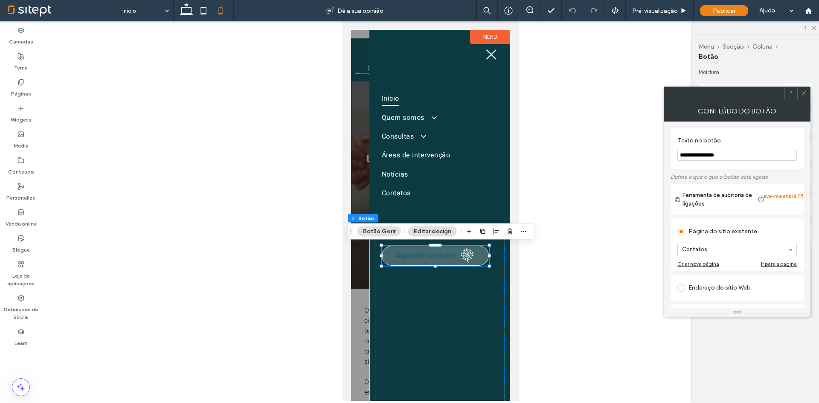
click at [806, 93] on icon at bounding box center [803, 93] width 6 height 6
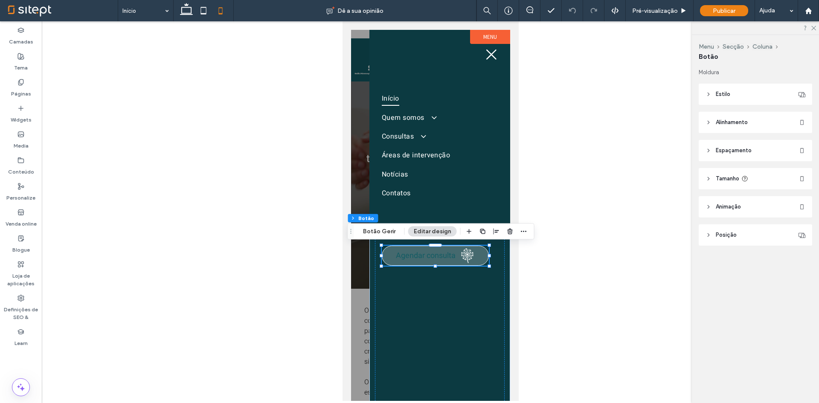
click at [745, 94] on header "Estilo" at bounding box center [755, 94] width 113 height 21
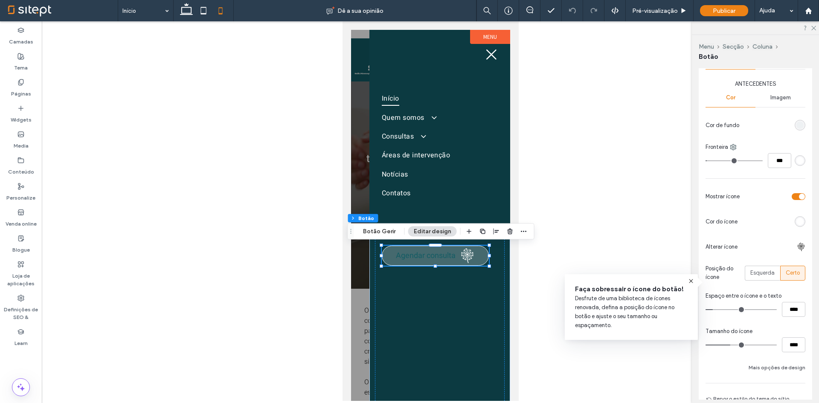
scroll to position [128, 0]
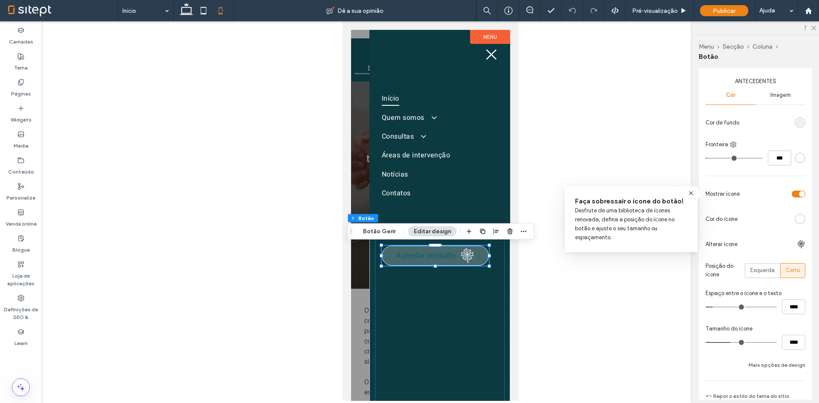
click at [793, 196] on div "toggle" at bounding box center [799, 194] width 14 height 7
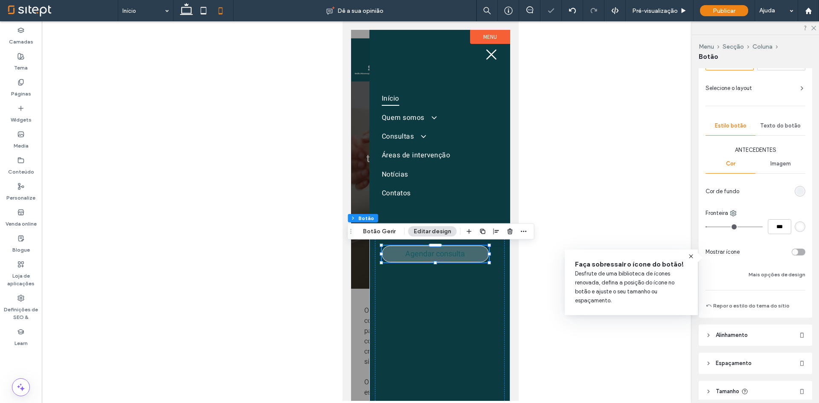
scroll to position [43, 0]
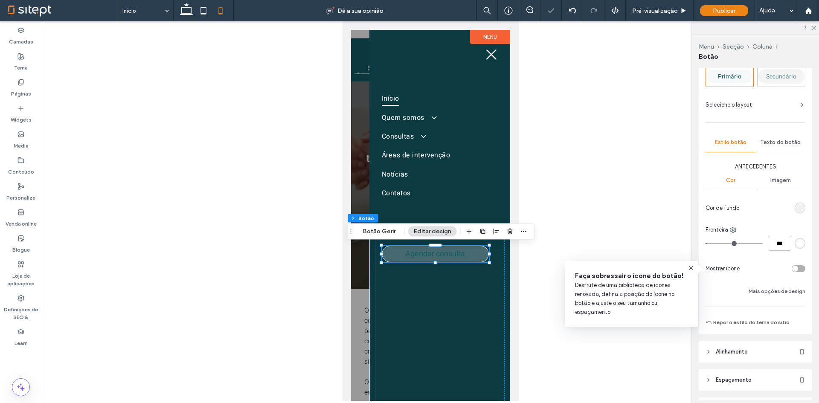
click at [790, 149] on div "Texto do botão" at bounding box center [780, 142] width 50 height 19
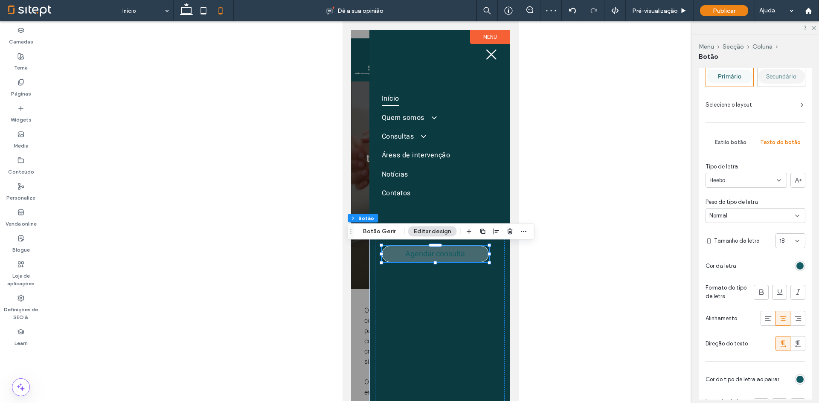
click at [796, 262] on div "rgb(20, 92, 100)" at bounding box center [799, 265] width 7 height 7
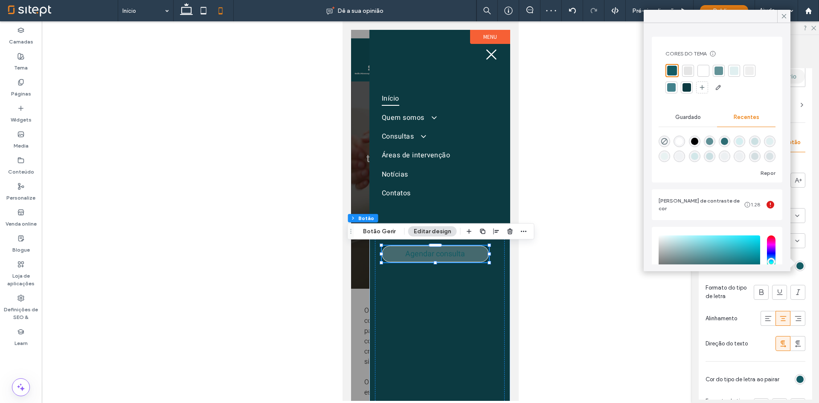
click at [678, 145] on div "rgba(255, 255, 255, 1)" at bounding box center [679, 142] width 12 height 12
type input "*******"
click at [794, 380] on div "rgb(20, 92, 100)" at bounding box center [799, 379] width 11 height 11
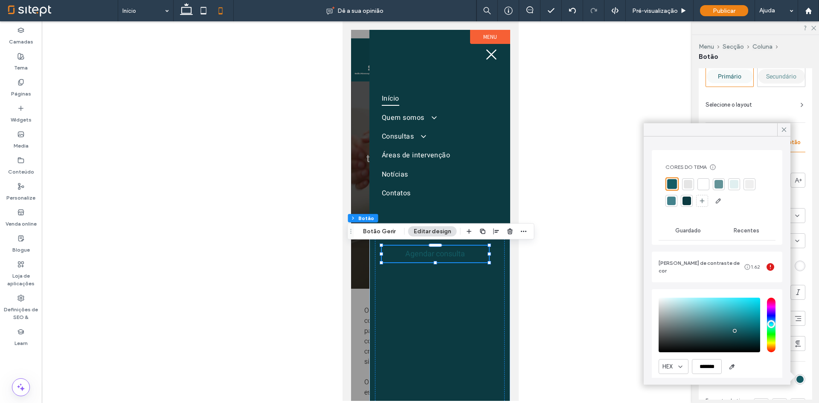
click at [699, 180] on div at bounding box center [703, 184] width 12 height 12
click at [787, 125] on span at bounding box center [784, 129] width 8 height 13
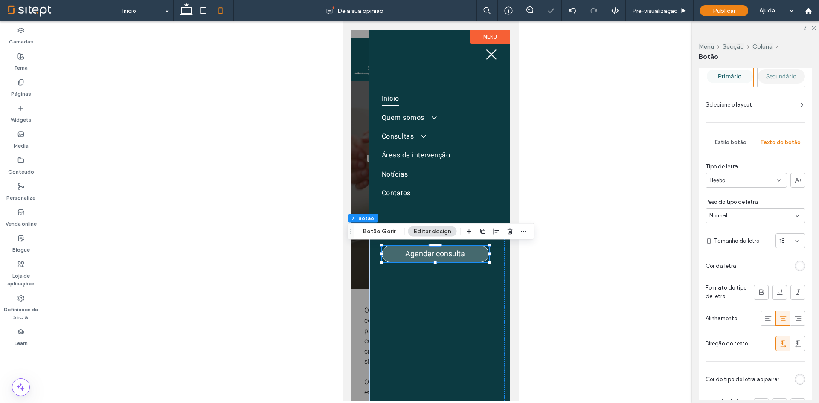
click at [649, 119] on div at bounding box center [430, 211] width 777 height 380
click at [649, 12] on span "Pré-visualização" at bounding box center [655, 10] width 46 height 7
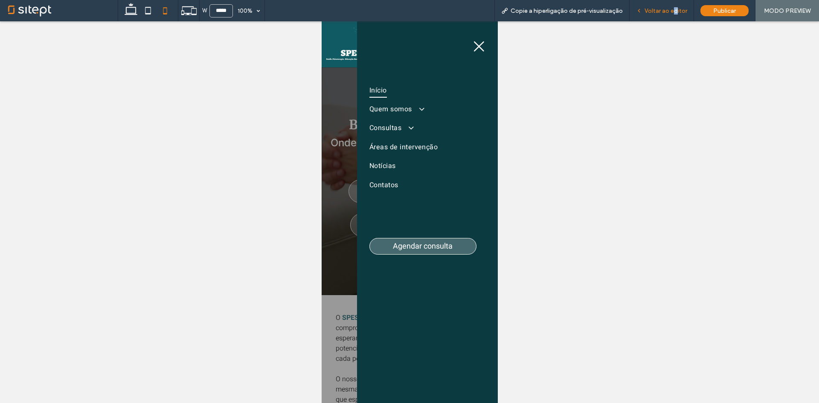
click at [678, 11] on span "Voltar ao editor" at bounding box center [665, 10] width 43 height 7
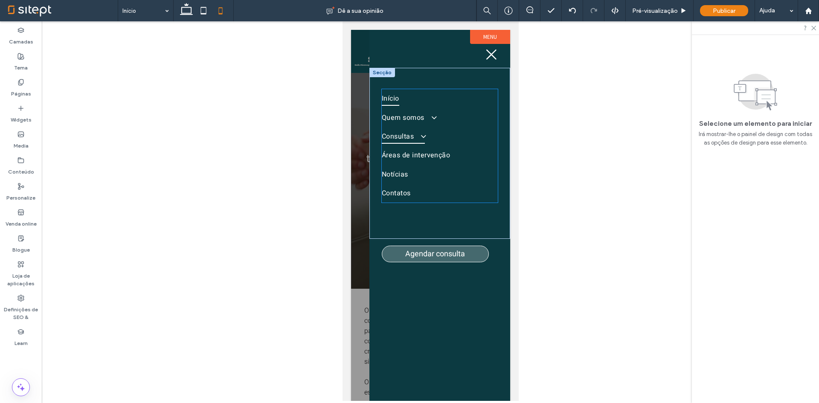
click at [433, 134] on link "Consultas" at bounding box center [439, 136] width 116 height 19
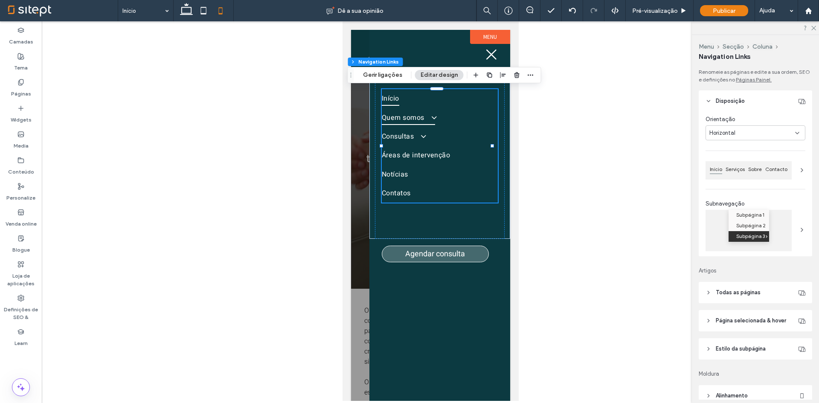
type input "***"
type input "****"
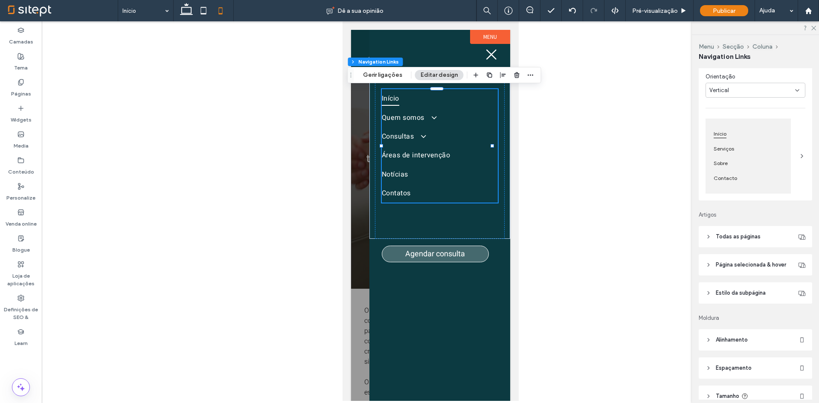
click at [748, 241] on span "Todas as páginas" at bounding box center [738, 236] width 45 height 9
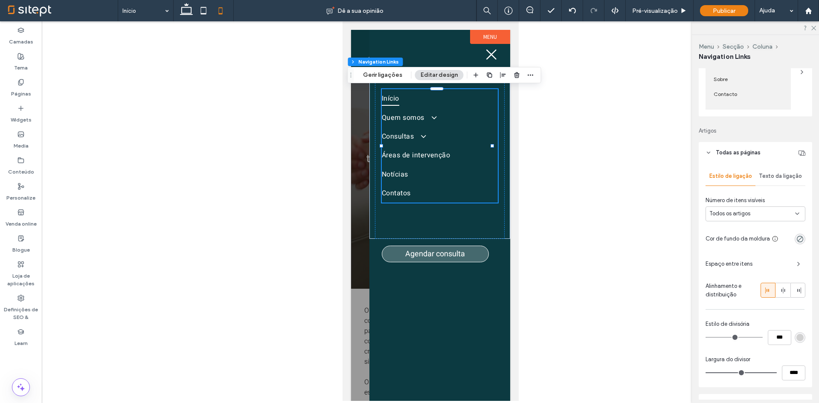
scroll to position [128, 0]
click at [781, 292] on use at bounding box center [783, 289] width 4 height 6
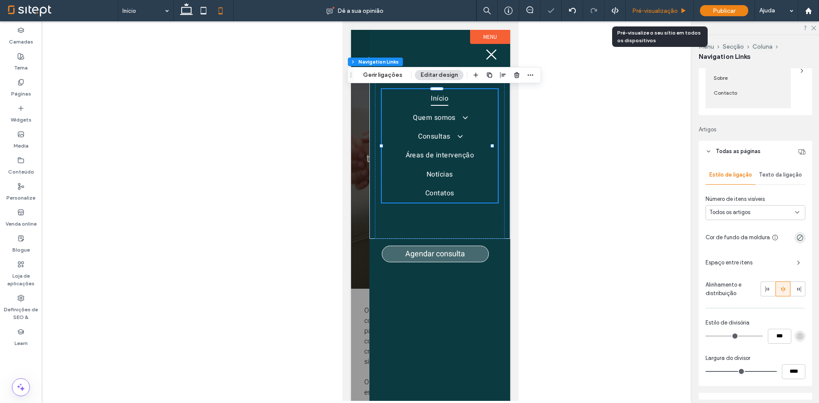
click at [672, 11] on span "Pré-visualização" at bounding box center [655, 10] width 46 height 7
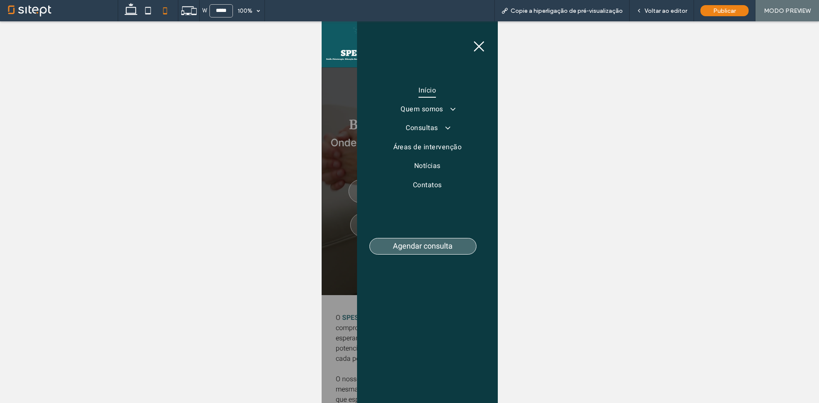
click at [473, 45] on icon at bounding box center [478, 46] width 10 height 10
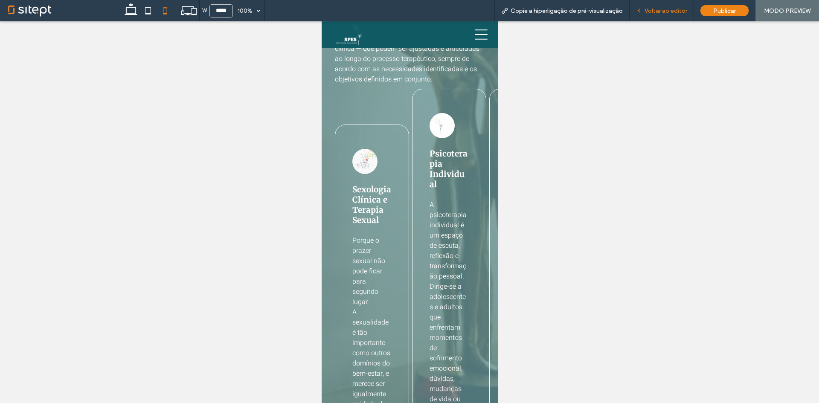
click at [654, 12] on span "Voltar ao editor" at bounding box center [665, 10] width 43 height 7
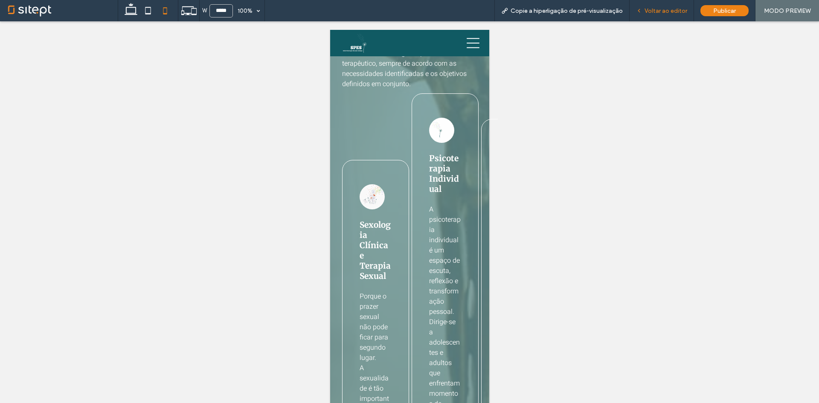
scroll to position [540, 0]
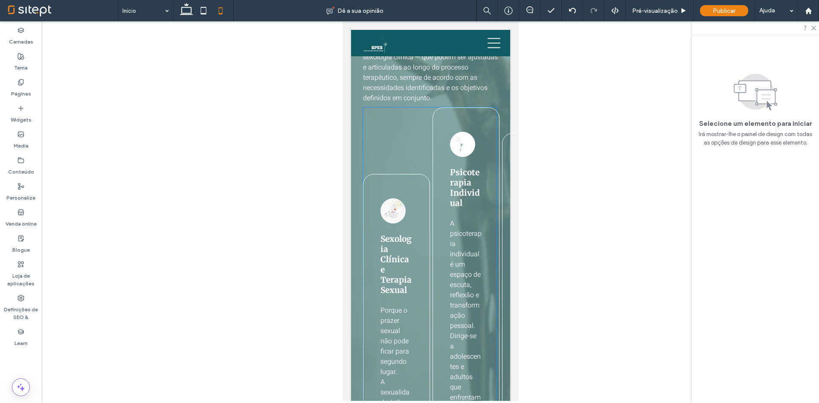
click at [380, 137] on div "Sexologia Clínica e Terapia Sexual Porque o prazer sexual não pode ficar para s…" at bounding box center [428, 405] width 133 height 597
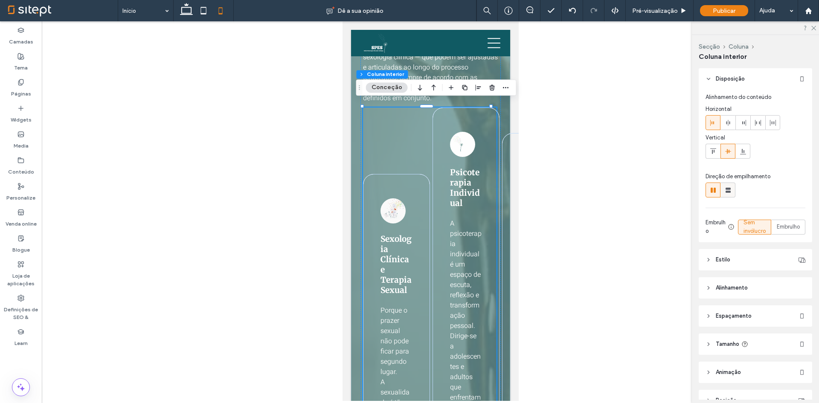
click at [729, 190] on icon at bounding box center [728, 190] width 9 height 9
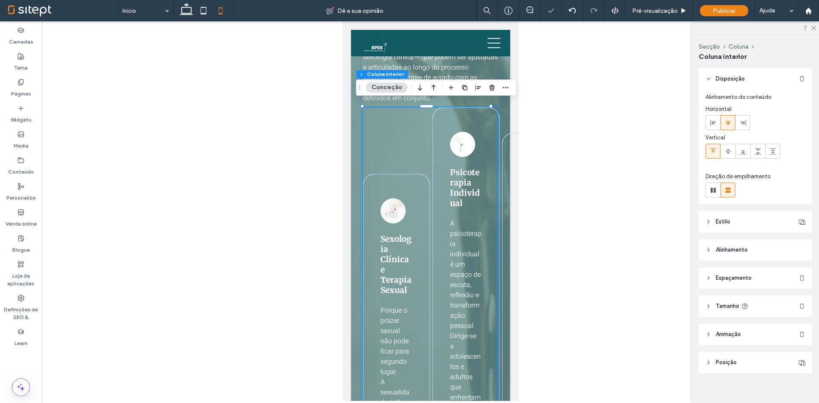
type input "**"
type input "****"
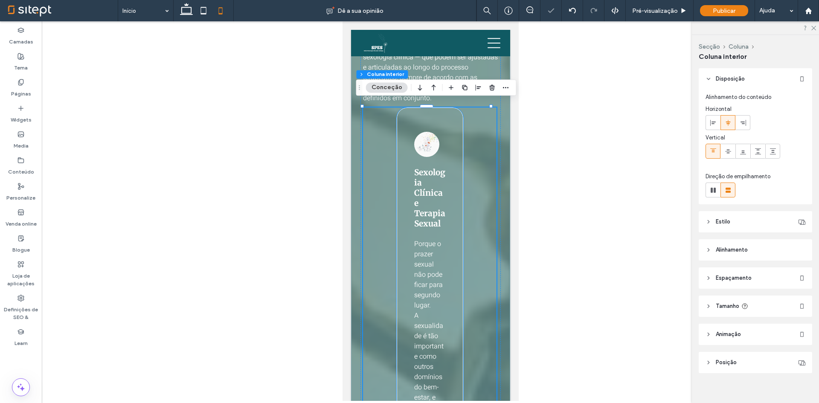
click at [438, 253] on span "Porque o prazer sexual não pode ficar para segundo lugar." at bounding box center [428, 275] width 29 height 72
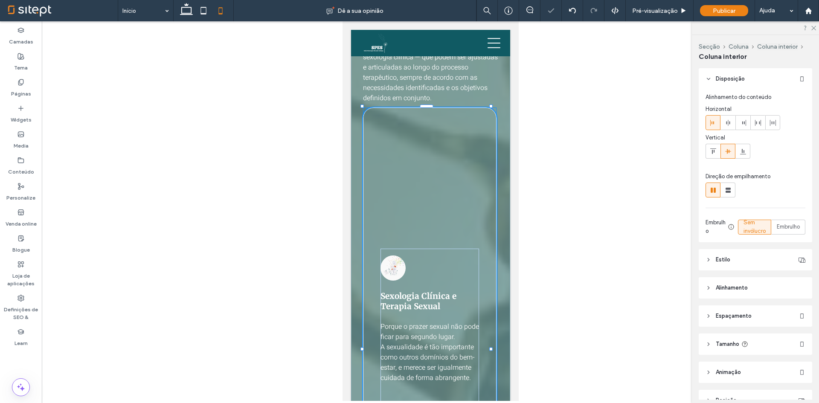
scroll to position [46, 0]
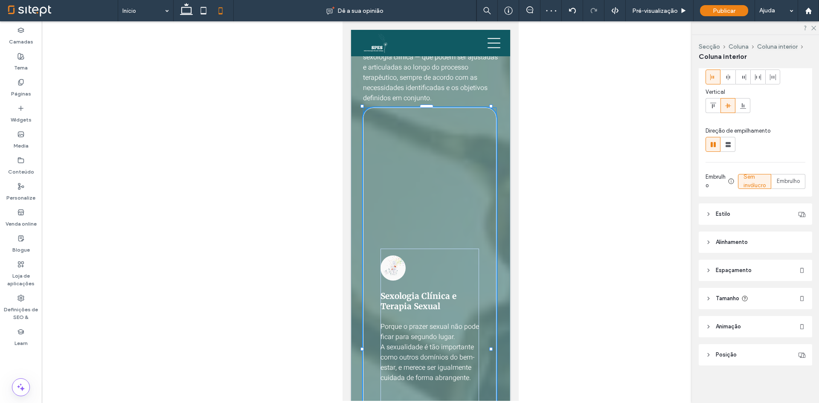
drag, startPoint x: 459, startPoint y: 345, endPoint x: 530, endPoint y: 333, distance: 71.7
type input "***"
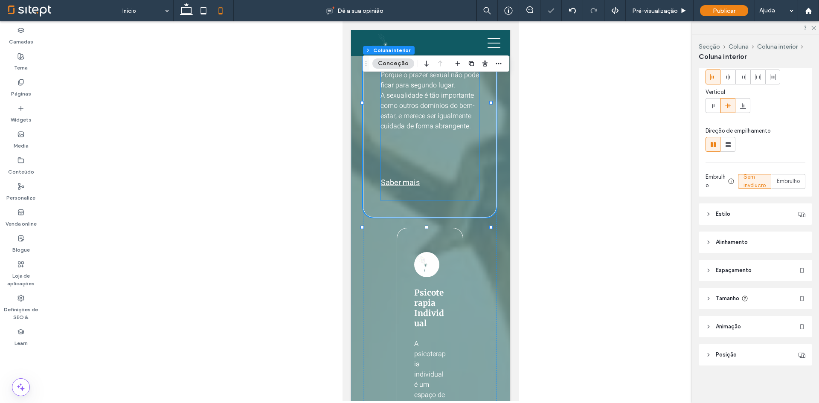
click at [470, 175] on div "Sexologia Clínica e Terapia Sexual Porque o prazer sexual não pode ficar para s…" at bounding box center [429, 98] width 99 height 203
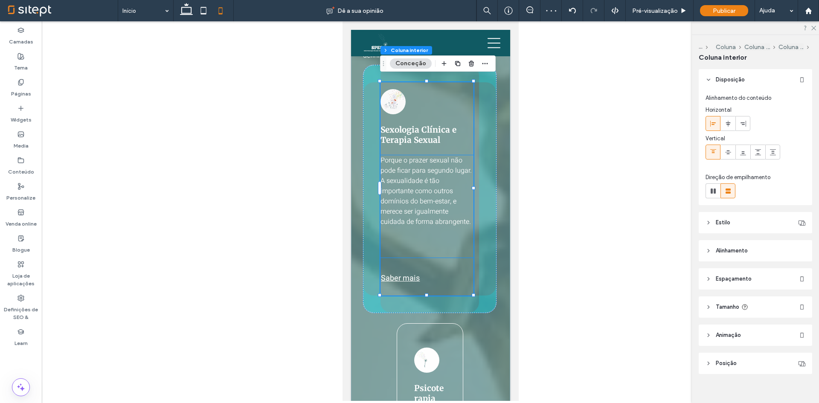
scroll to position [9, 0]
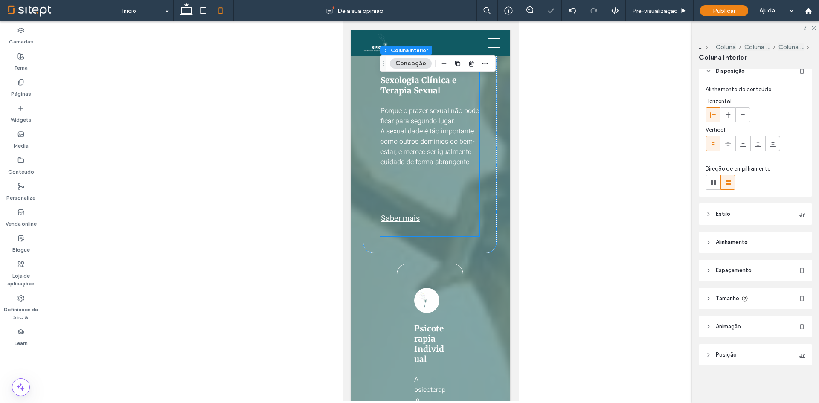
scroll to position [711, 0]
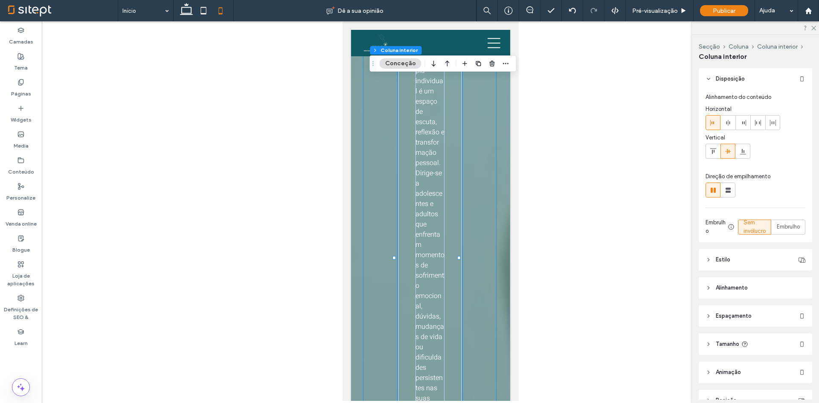
scroll to position [46, 0]
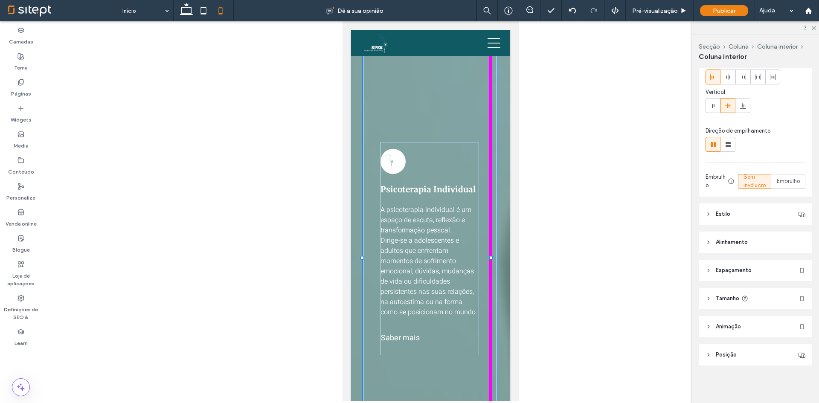
drag, startPoint x: 458, startPoint y: 253, endPoint x: 876, endPoint y: 259, distance: 417.5
type input "***"
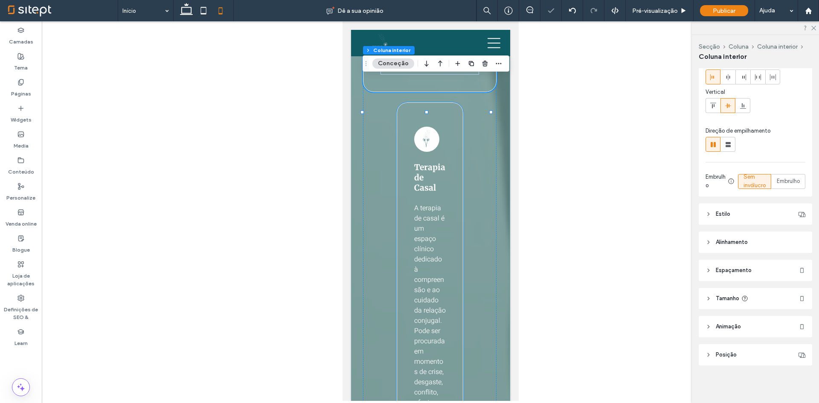
click at [457, 270] on div "Terapia de Casal A terapia de casal é um espaço clínico dedicado à compreensão …" at bounding box center [429, 375] width 67 height 546
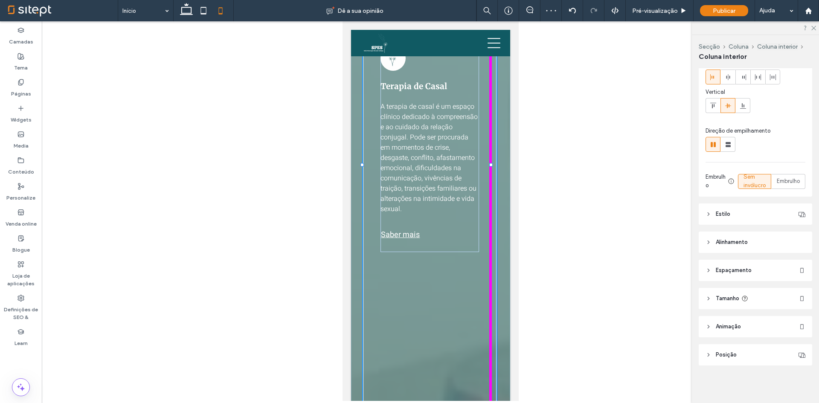
drag, startPoint x: 460, startPoint y: 161, endPoint x: 518, endPoint y: 151, distance: 59.3
type input "***"
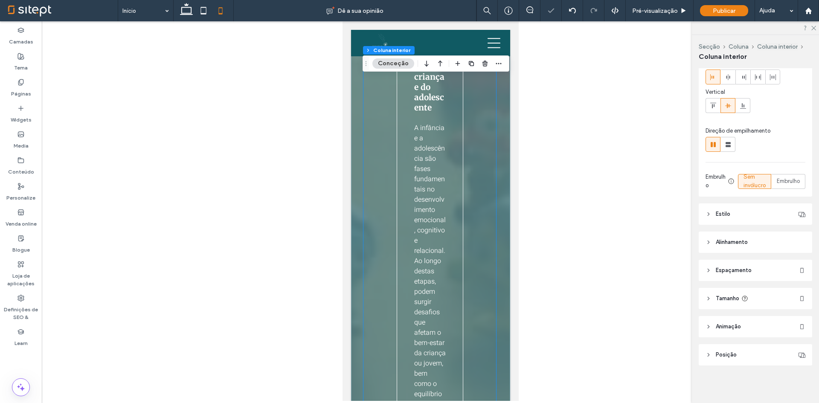
scroll to position [1436, 0]
click at [455, 245] on div "Psicoterapia da criança e do adolescente A infância e a adolescência são fases …" at bounding box center [429, 240] width 67 height 526
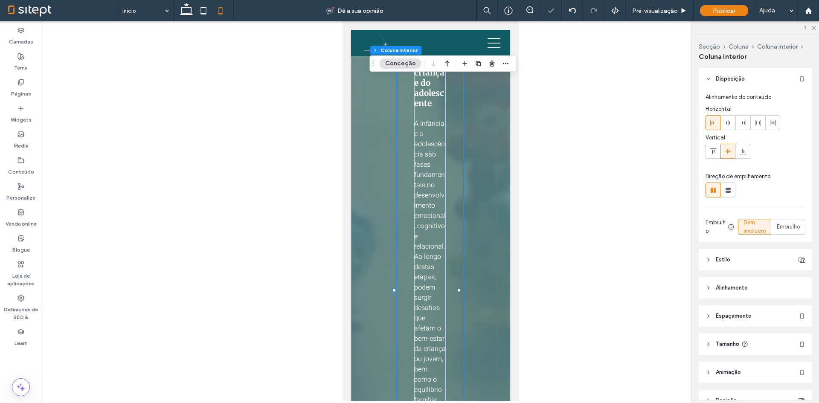
click at [455, 245] on div "Psicoterapia da criança e do adolescente A infância e a adolescência são fases …" at bounding box center [429, 240] width 67 height 526
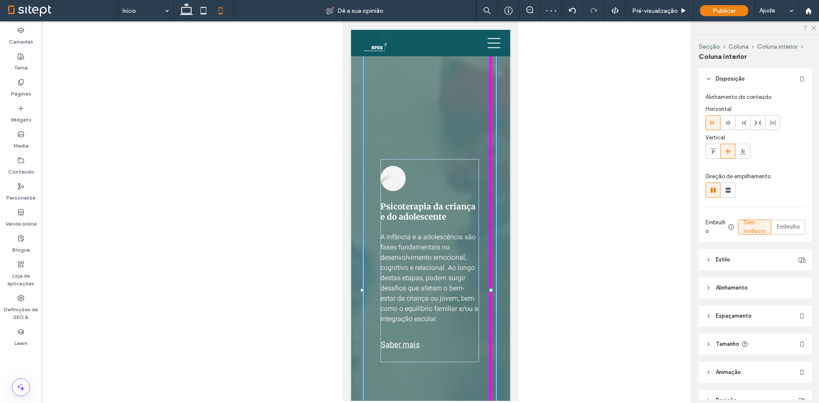
scroll to position [46, 0]
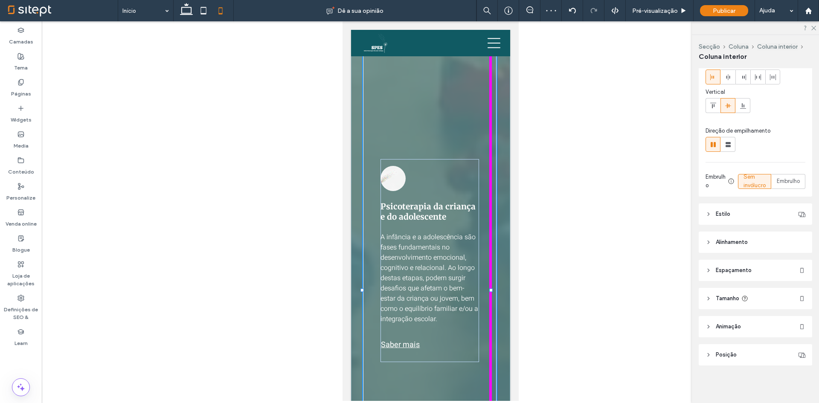
drag, startPoint x: 458, startPoint y: 285, endPoint x: 510, endPoint y: 276, distance: 51.9
click at [510, 276] on body "Início Quem somos [GEOGRAPHIC_DATA] Consultas Medicina Sexual Sexologia Clínica…" at bounding box center [430, 325] width 176 height 3480
type input "***"
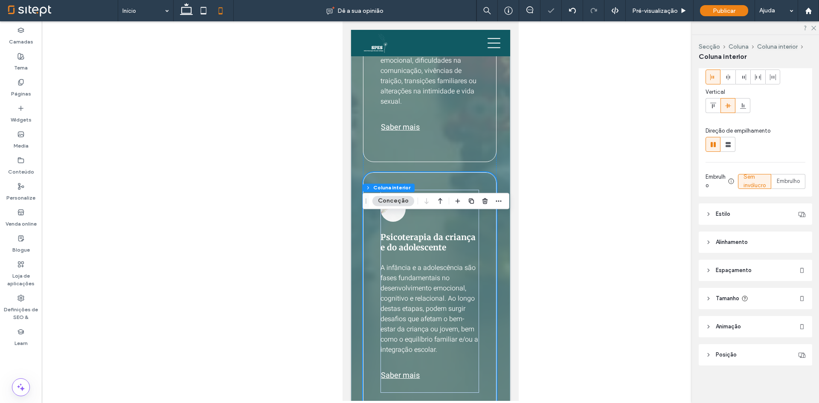
scroll to position [1223, 0]
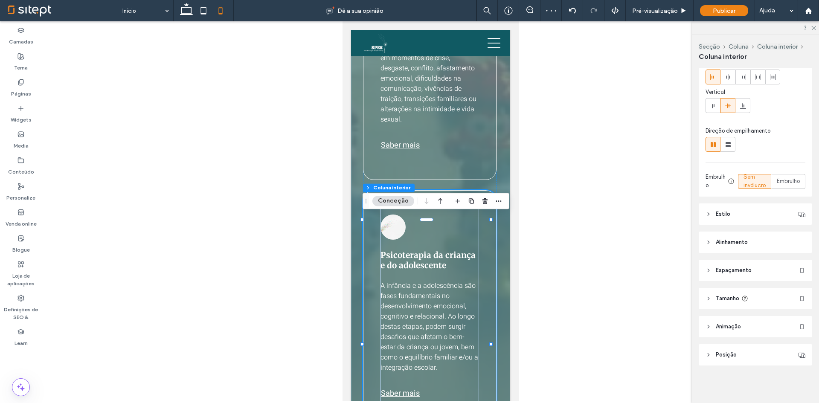
click at [566, 226] on div at bounding box center [430, 211] width 777 height 380
click at [481, 250] on div "Psicoterapia da criança e do adolescente A infância e a adolescência são fases …" at bounding box center [428, 309] width 133 height 238
click at [743, 271] on span "Espaçamento" at bounding box center [734, 270] width 36 height 9
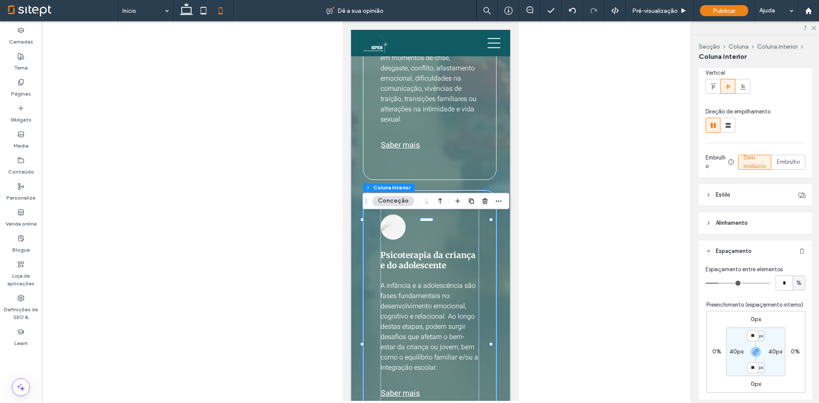
scroll to position [88, 0]
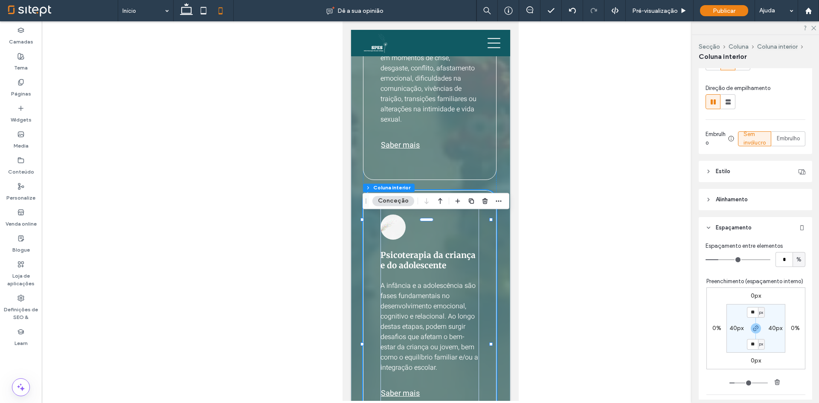
click at [729, 328] on label "40px" at bounding box center [736, 328] width 14 height 7
type input "**"
click at [751, 314] on label "40px" at bounding box center [755, 312] width 14 height 7
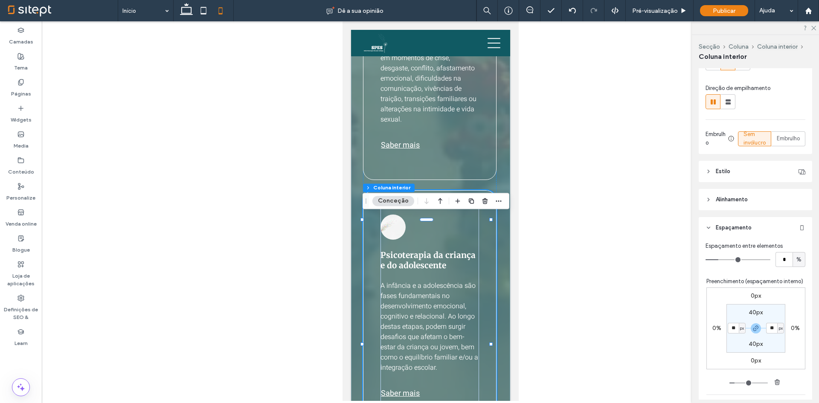
type input "**"
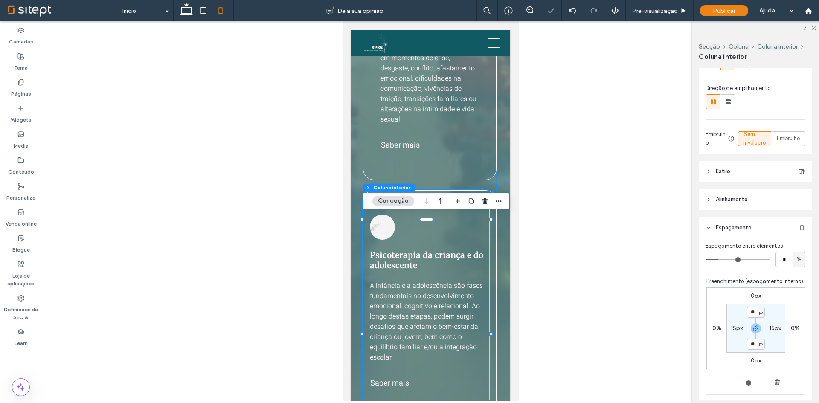
type input "**"
click at [655, 322] on div at bounding box center [430, 211] width 777 height 380
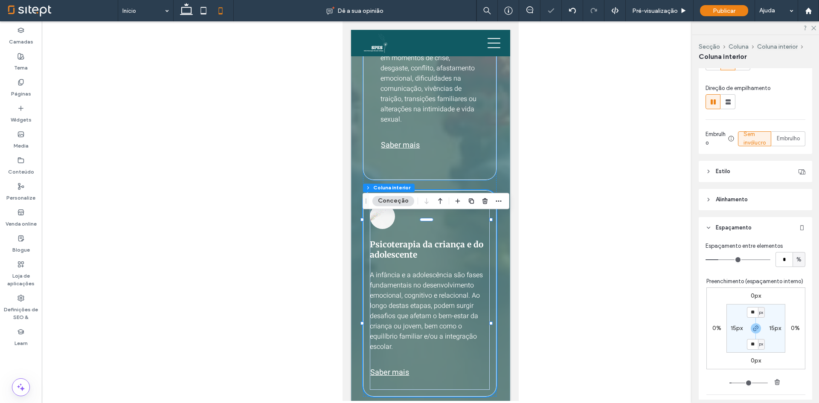
click at [465, 156] on link "Saber mais" at bounding box center [429, 145] width 99 height 21
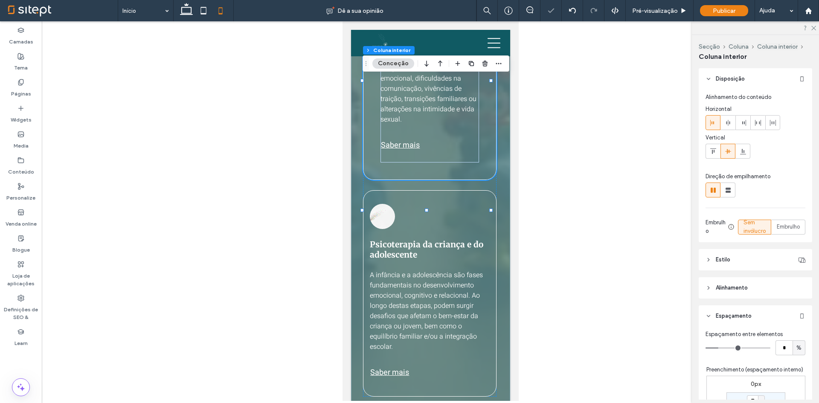
click at [482, 180] on div "Terapia de Casal A terapia de casal é um espaço clínico dedicado à compreensão …" at bounding box center [428, 56] width 133 height 248
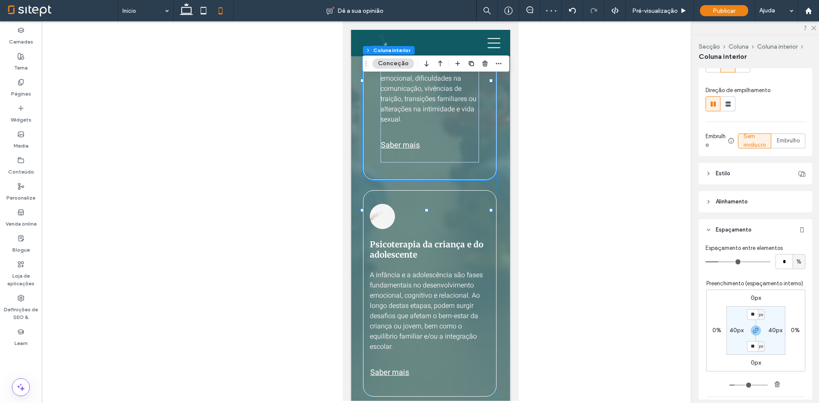
scroll to position [171, 0]
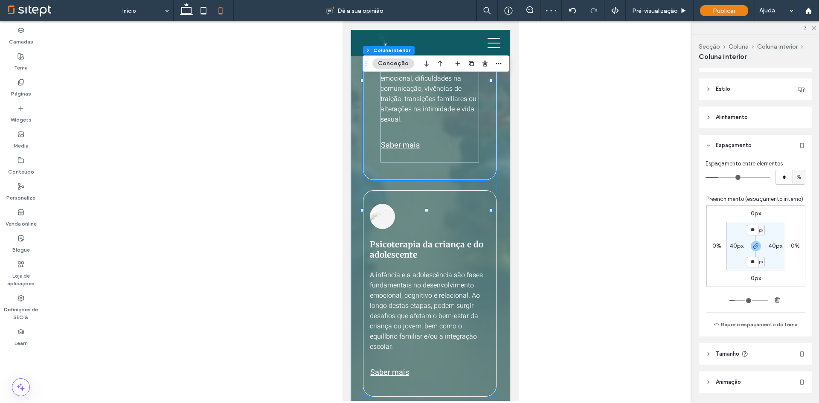
click at [729, 246] on label "40px" at bounding box center [736, 245] width 14 height 7
type input "**"
click at [749, 260] on label "40px" at bounding box center [755, 261] width 14 height 7
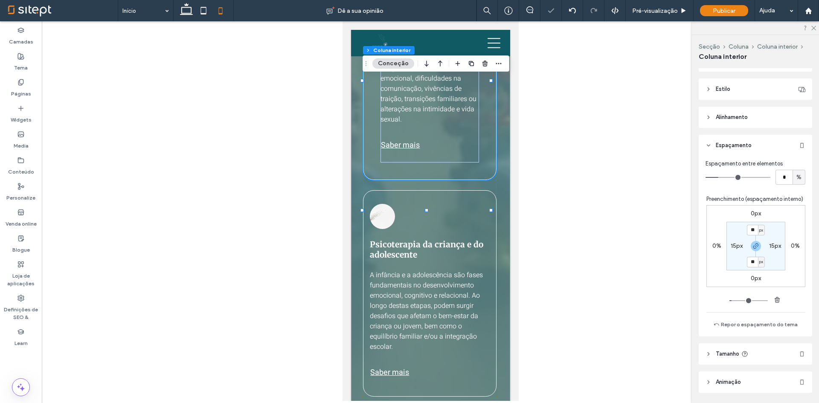
type input "**"
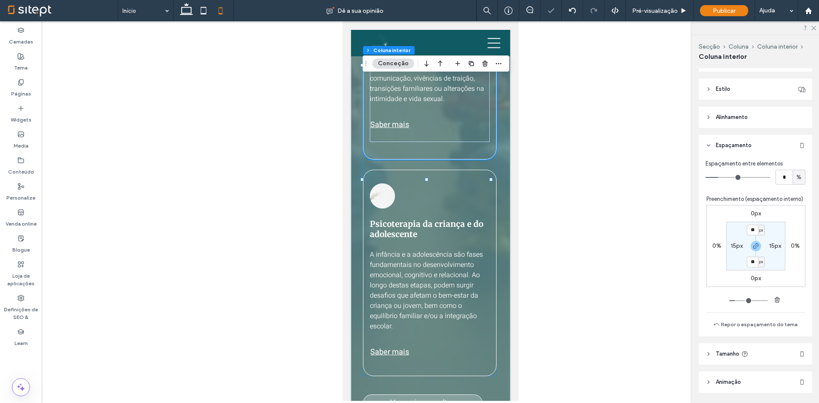
type input "**"
click at [663, 264] on div at bounding box center [430, 211] width 777 height 380
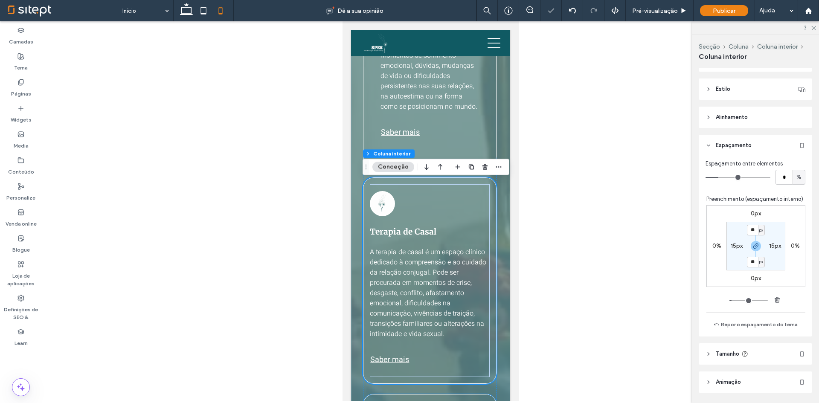
scroll to position [967, 0]
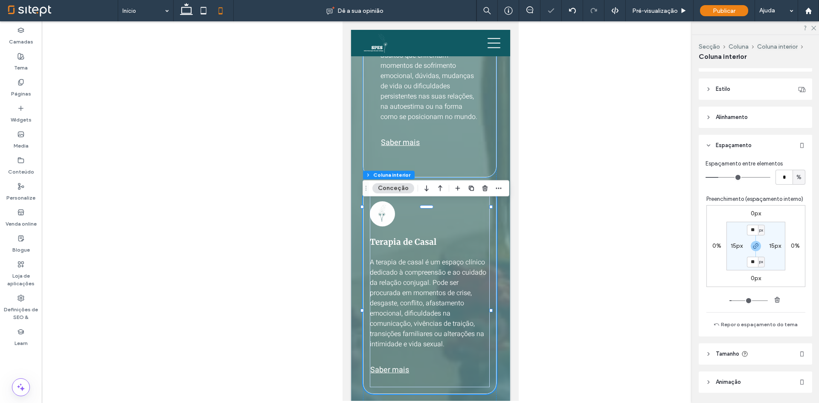
click at [440, 147] on link "Saber mais" at bounding box center [429, 142] width 99 height 21
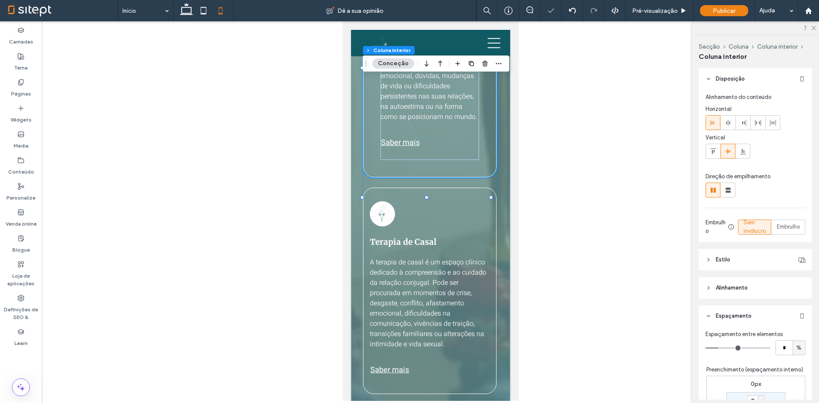
click at [475, 175] on div "Psicoterapia Individual A psicoterapia individual é um espaço de escuta, reflex…" at bounding box center [428, 53] width 133 height 248
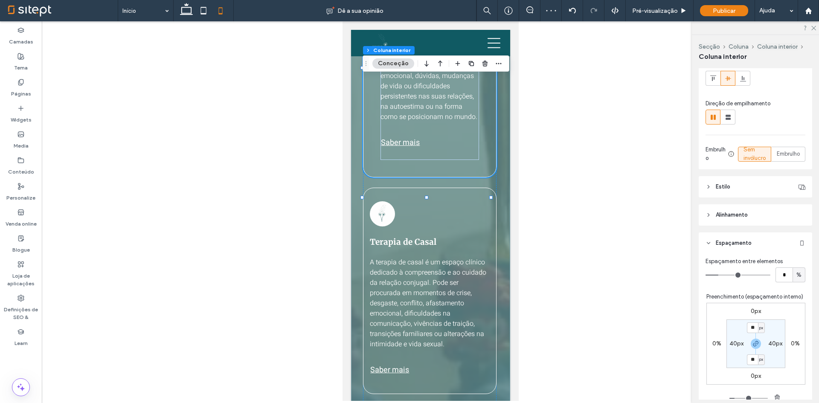
scroll to position [213, 0]
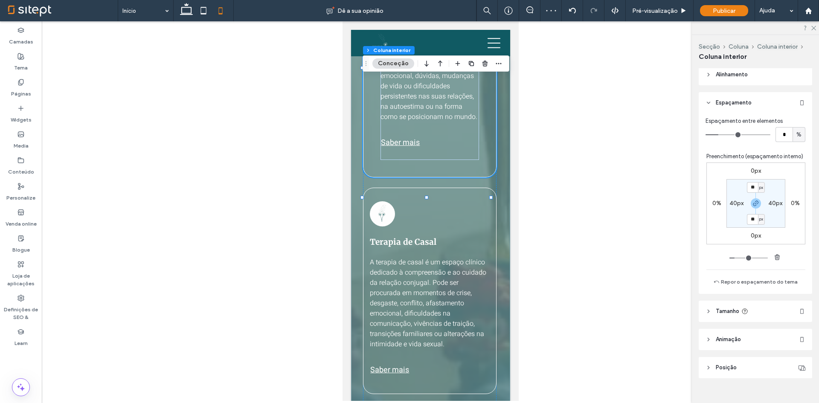
click at [731, 200] on label "40px" at bounding box center [736, 203] width 14 height 7
type input "**"
click at [748, 186] on label "40px" at bounding box center [755, 187] width 14 height 7
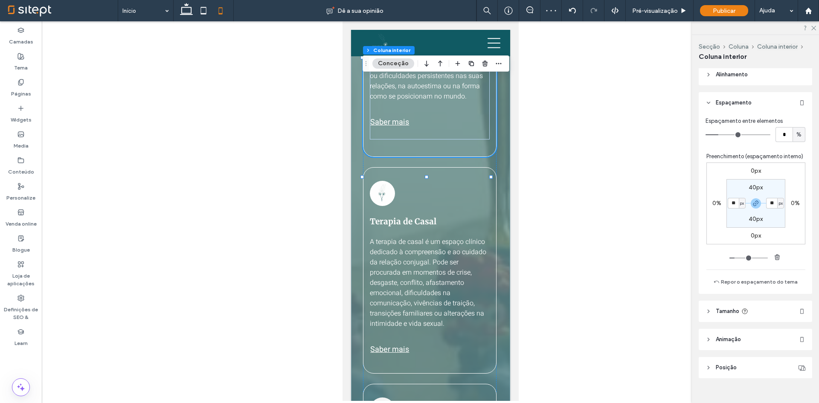
type input "**"
click at [617, 264] on div at bounding box center [430, 211] width 777 height 380
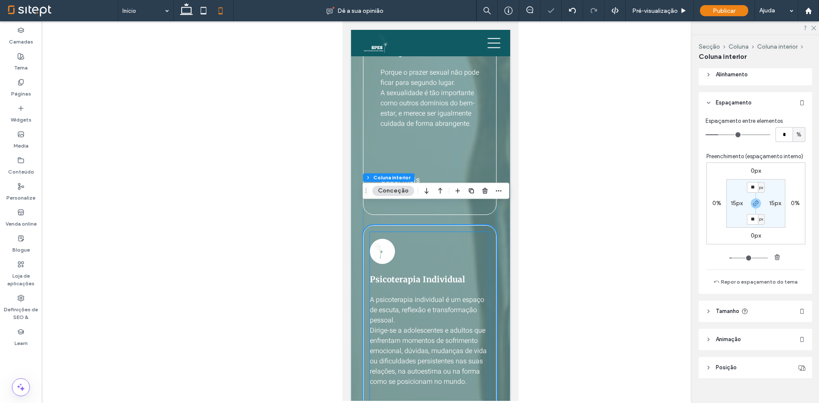
scroll to position [668, 0]
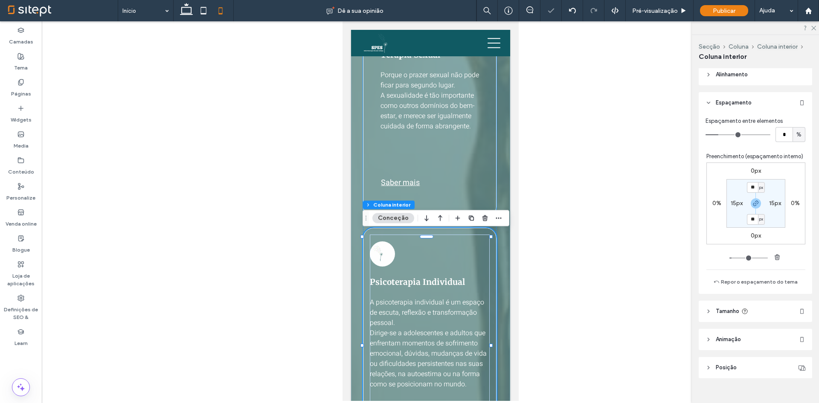
click at [485, 191] on div "Sexologia Clínica e Terapia Sexual Porque o prazer sexual não pode ficar para s…" at bounding box center [428, 99] width 133 height 238
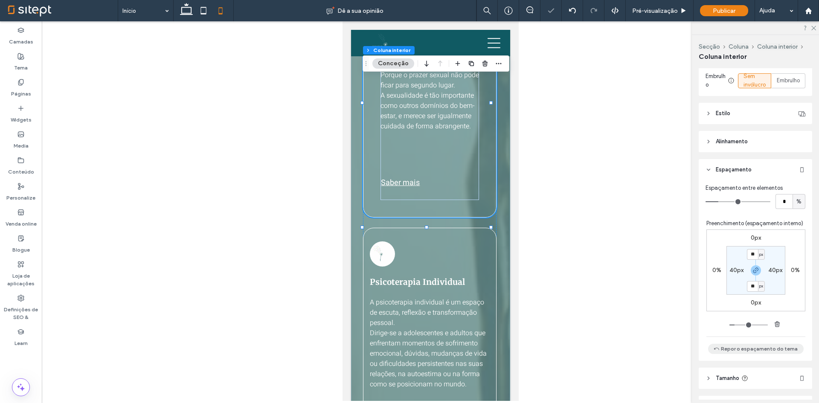
scroll to position [213, 0]
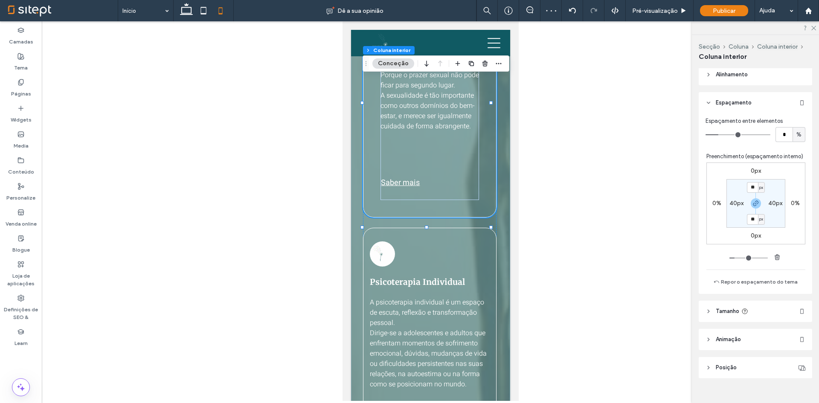
click at [736, 199] on section "** px 40px ** px 40px" at bounding box center [755, 203] width 59 height 49
click at [736, 200] on label "40px" at bounding box center [736, 203] width 14 height 7
type input "**"
click at [749, 186] on label "40px" at bounding box center [755, 187] width 14 height 7
type input "**"
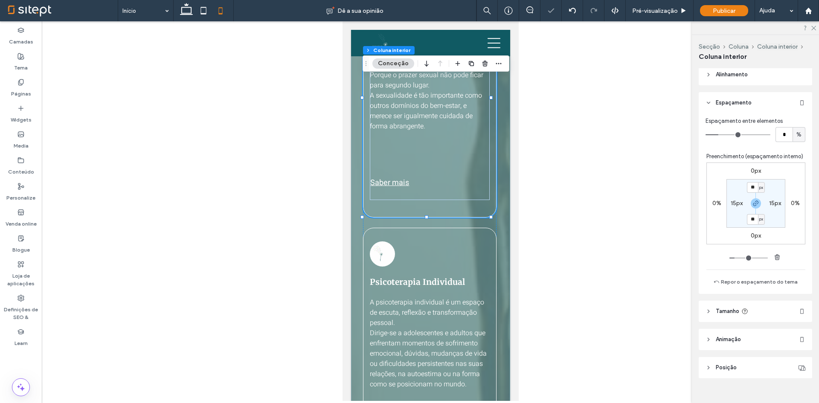
type input "**"
click at [622, 261] on div at bounding box center [430, 211] width 777 height 380
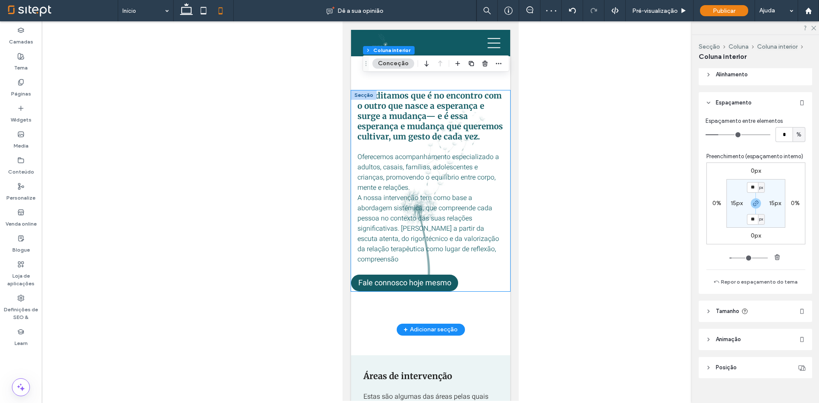
scroll to position [1521, 0]
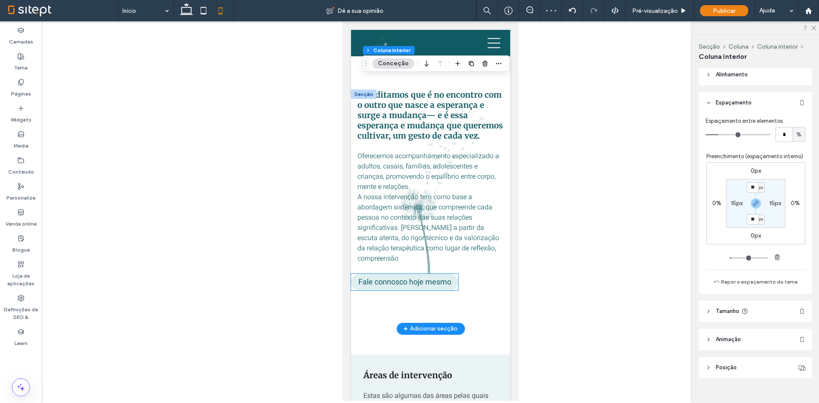
click at [431, 288] on span "Fale connosco hoje mesmo" at bounding box center [404, 282] width 93 height 12
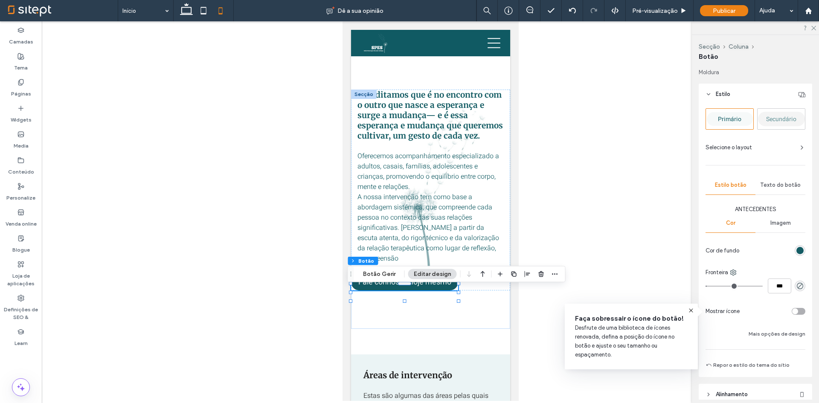
scroll to position [128, 0]
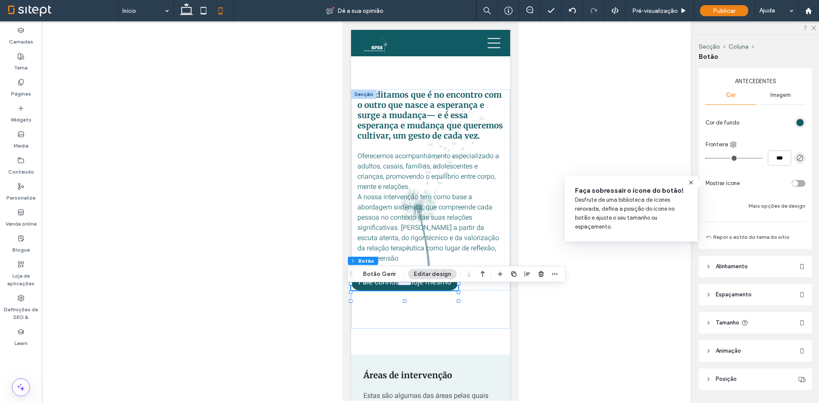
click at [730, 269] on span "Alinhamento" at bounding box center [732, 266] width 32 height 9
click at [728, 319] on span "Espaçamento" at bounding box center [734, 320] width 36 height 9
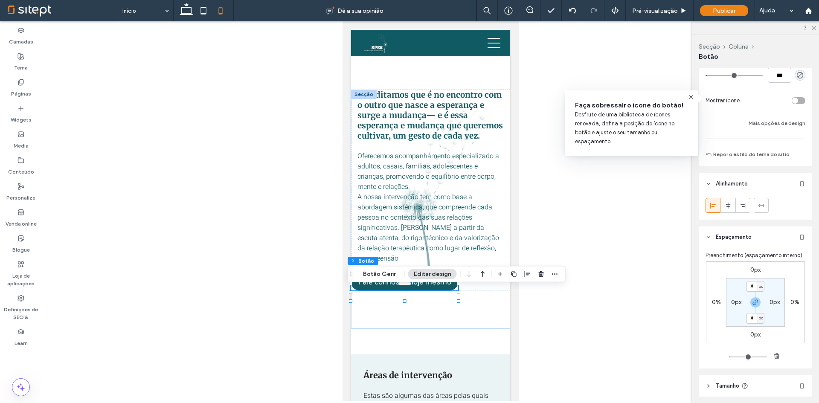
scroll to position [213, 0]
click at [731, 303] on label "0px" at bounding box center [736, 299] width 10 height 7
type input "*"
type input "**"
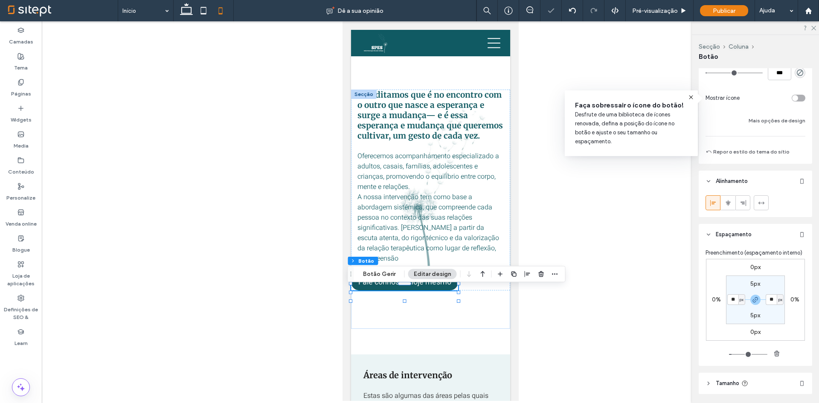
type input "**"
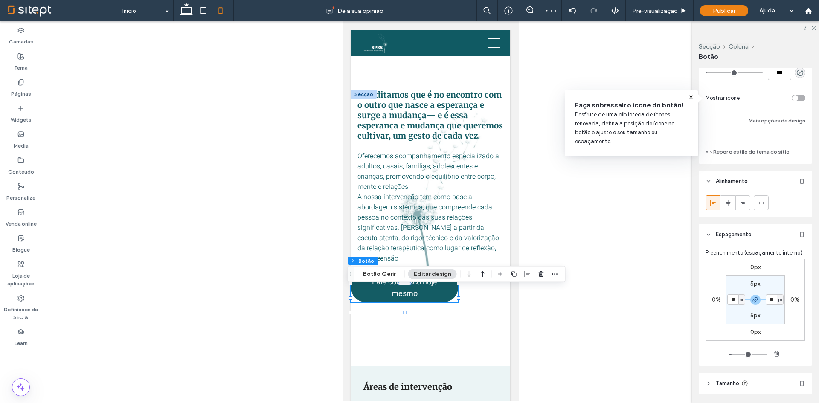
type input "*"
click at [717, 354] on div "0px 0% 0px 0% 5px * px 5px * px" at bounding box center [755, 309] width 100 height 100
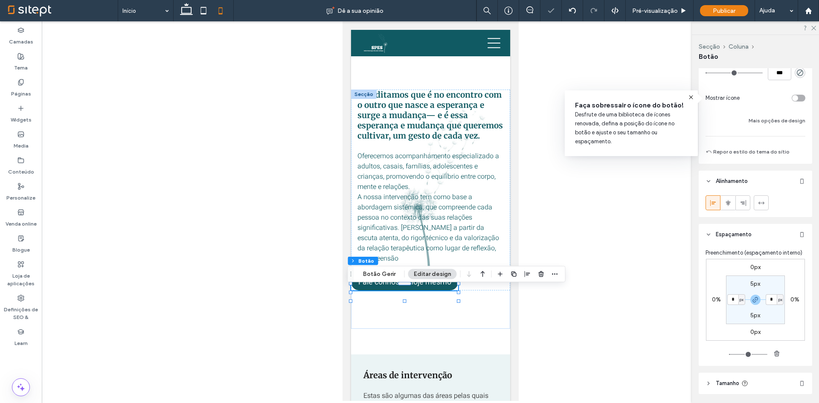
click at [717, 304] on div "0%" at bounding box center [716, 300] width 9 height 8
click at [716, 303] on label "0%" at bounding box center [716, 299] width 9 height 7
type input "*"
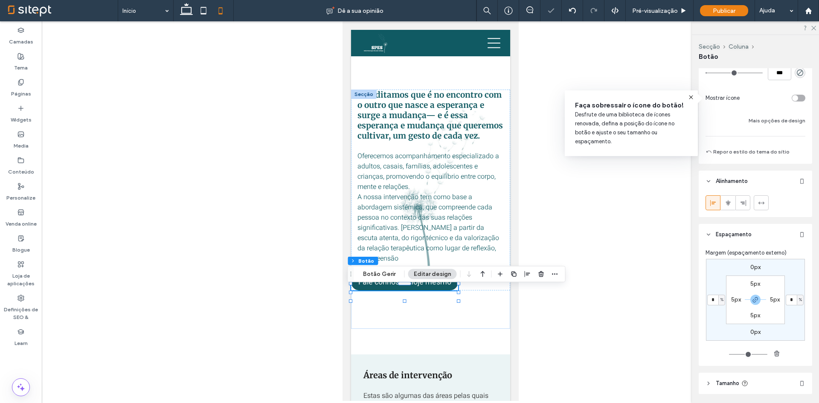
type input "*"
click at [651, 350] on div at bounding box center [430, 211] width 777 height 380
click at [716, 304] on input "*" at bounding box center [712, 300] width 11 height 11
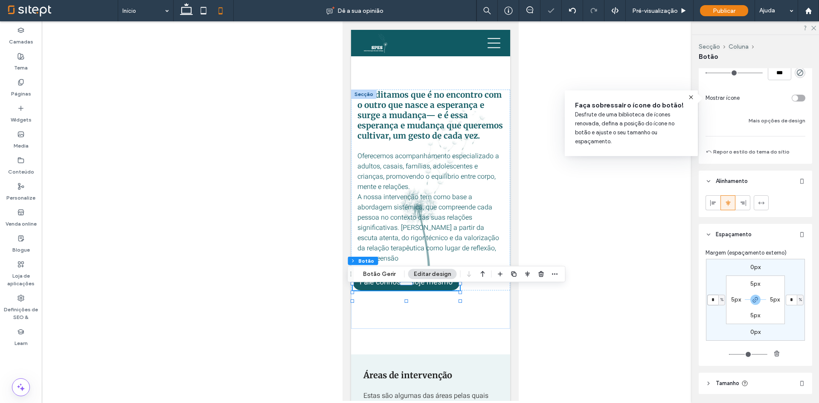
type input "*"
click at [643, 351] on div at bounding box center [430, 211] width 777 height 380
click at [566, 362] on div at bounding box center [430, 211] width 777 height 380
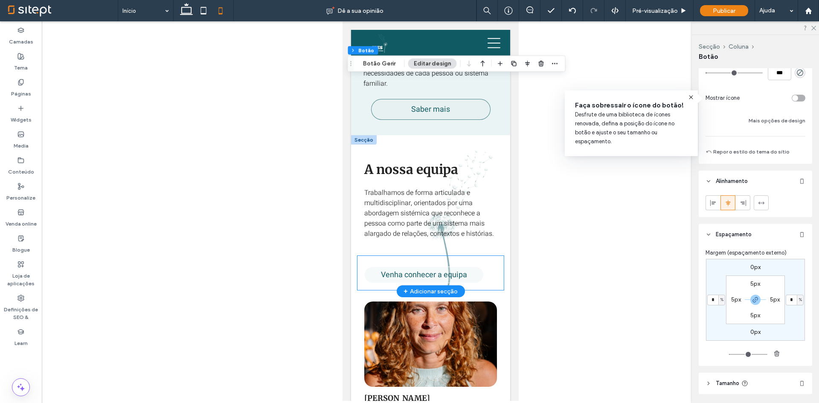
scroll to position [2033, 0]
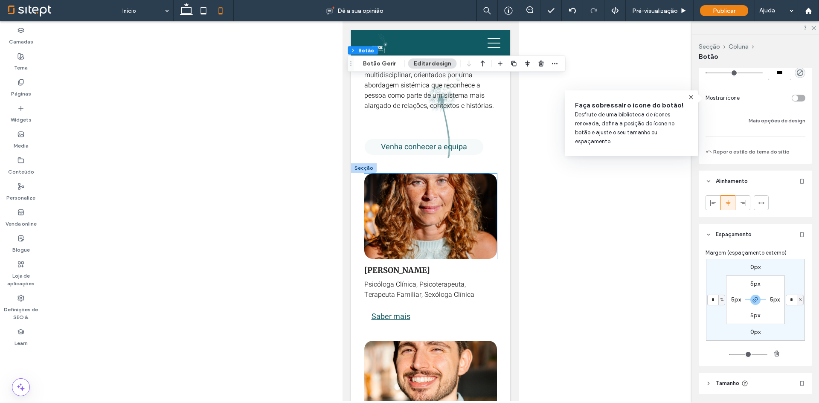
click at [455, 259] on img at bounding box center [430, 216] width 133 height 85
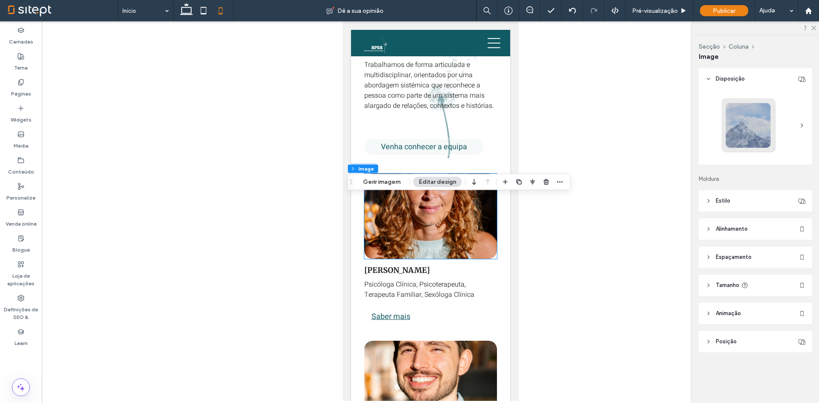
type input "**"
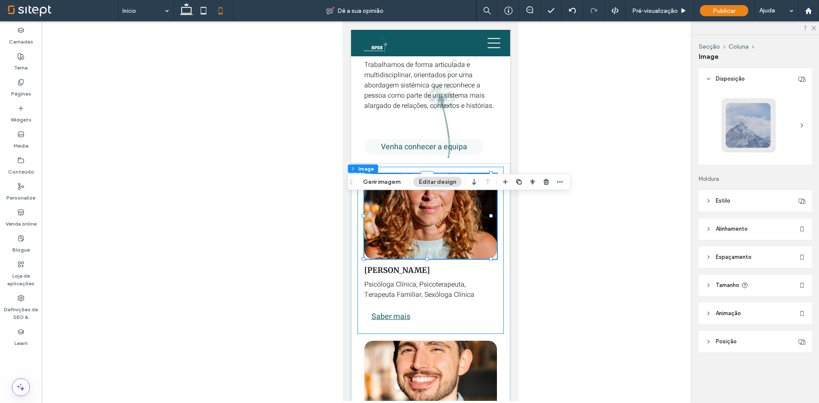
click at [428, 283] on div "[PERSON_NAME] Psicóloga Clínica, Psicoterapeuta, Terapeuta Familiar, Sexóloga C…" at bounding box center [430, 250] width 146 height 167
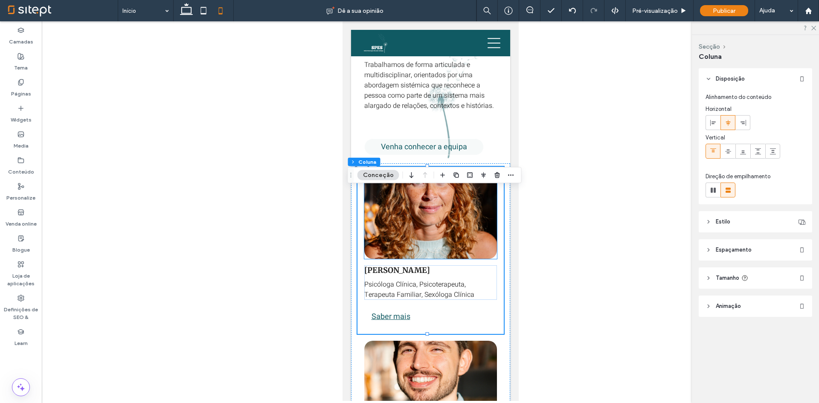
click at [429, 259] on img at bounding box center [430, 216] width 133 height 85
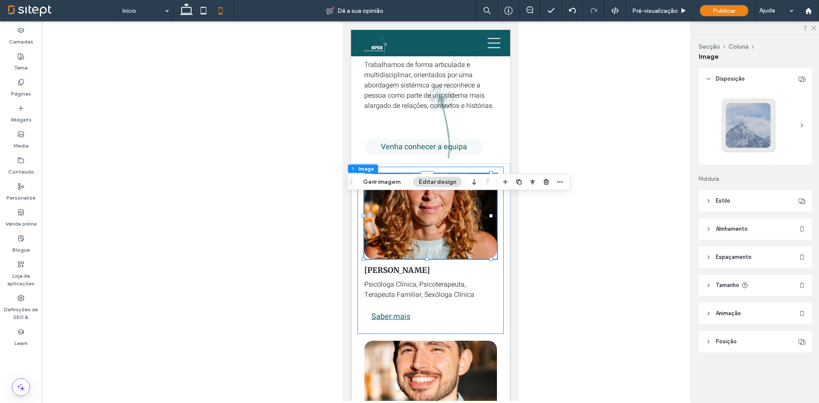
click at [427, 283] on div "[PERSON_NAME] Psicóloga Clínica, Psicoterapeuta, Terapeuta Familiar, Sexóloga C…" at bounding box center [430, 250] width 146 height 167
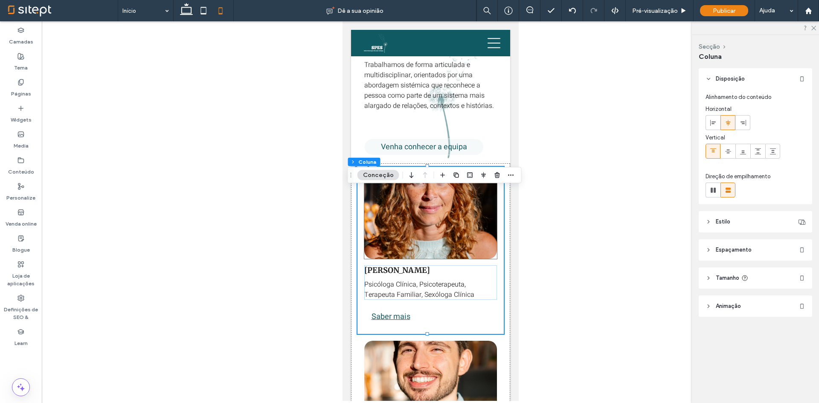
click at [430, 259] on img at bounding box center [430, 216] width 133 height 85
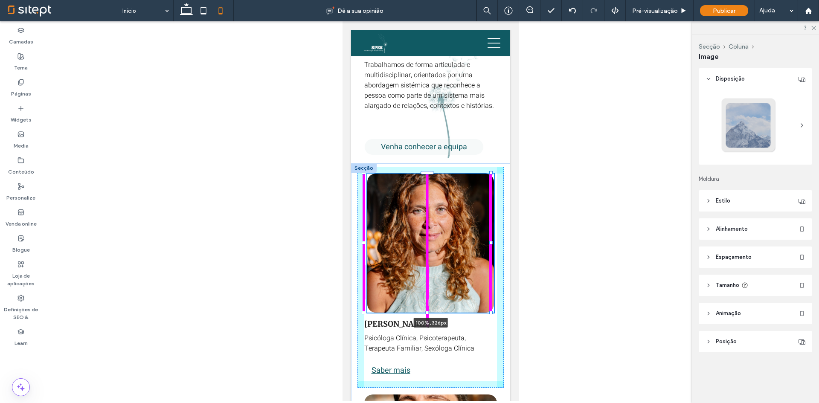
drag, startPoint x: 427, startPoint y: 281, endPoint x: 426, endPoint y: 335, distance: 53.7
click at [426, 314] on div at bounding box center [426, 312] width 3 height 3
type input "***"
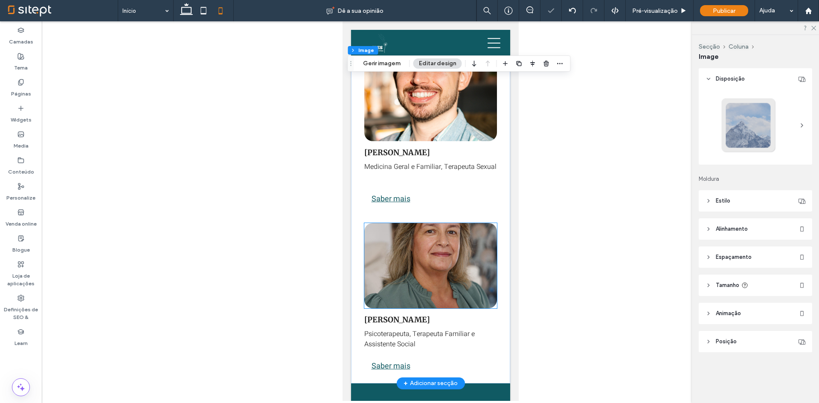
scroll to position [2374, 0]
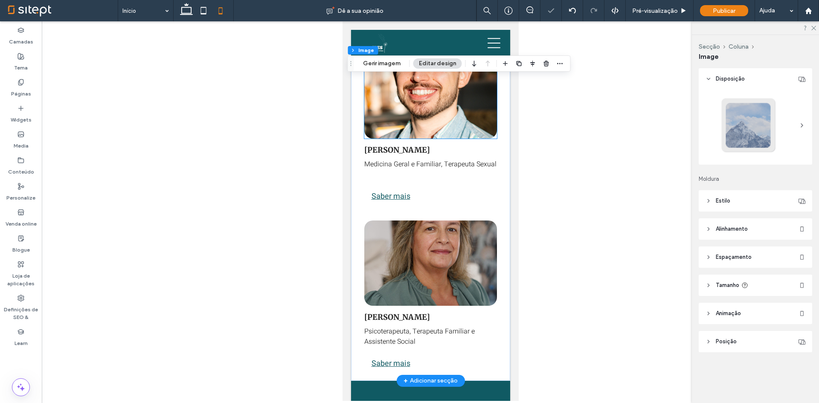
click at [450, 130] on img at bounding box center [430, 95] width 133 height 85
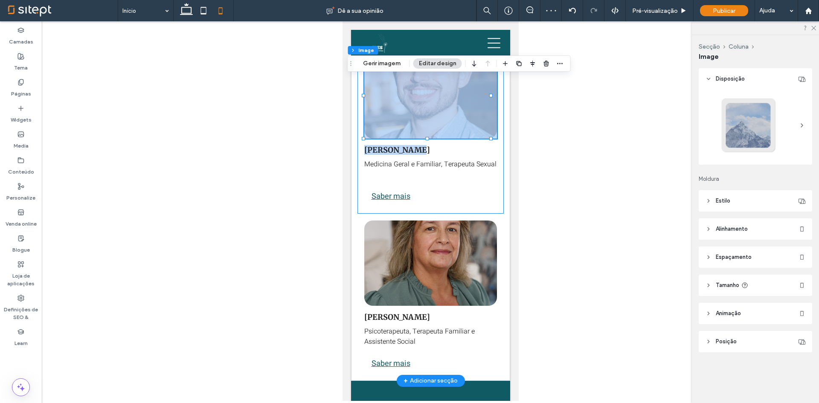
drag, startPoint x: 428, startPoint y: 162, endPoint x: 429, endPoint y: 169, distance: 7.3
click at [429, 169] on div "[PERSON_NAME] Medicina Geral e Familiar, Terapeuta Sexual ﻿ Saber mais" at bounding box center [430, 129] width 146 height 167
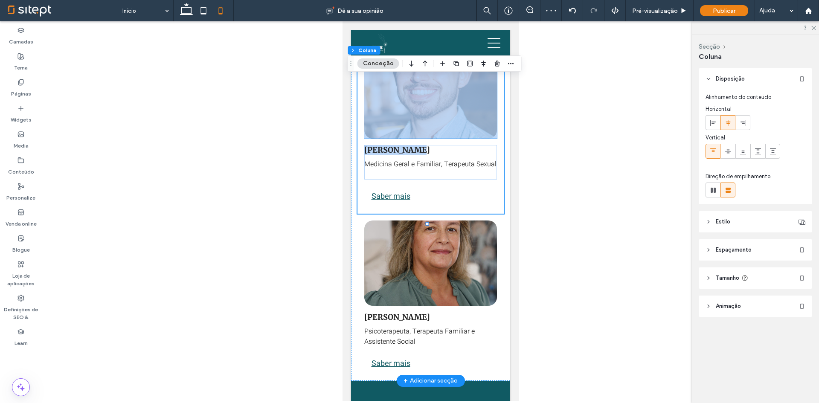
click at [426, 139] on img at bounding box center [430, 95] width 133 height 85
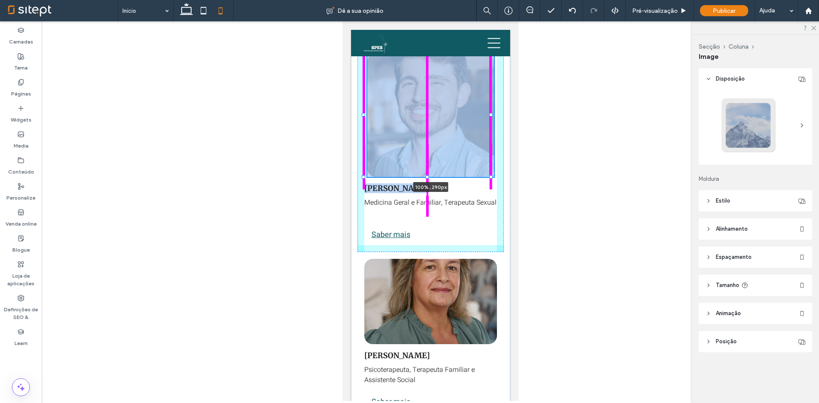
drag, startPoint x: 426, startPoint y: 161, endPoint x: 426, endPoint y: 199, distance: 38.4
click at [426, 179] on div at bounding box center [426, 176] width 3 height 3
type input "***"
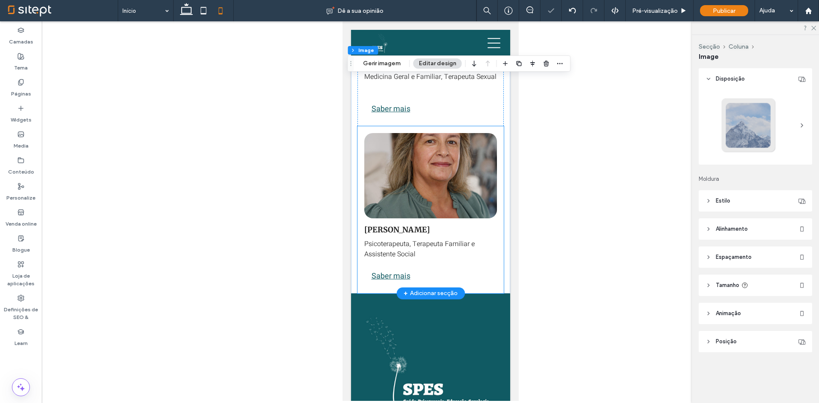
scroll to position [2502, 0]
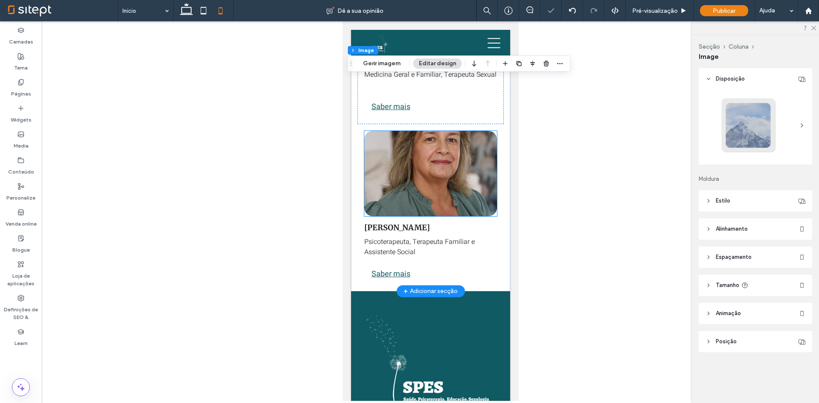
click at [428, 216] on img at bounding box center [430, 173] width 133 height 85
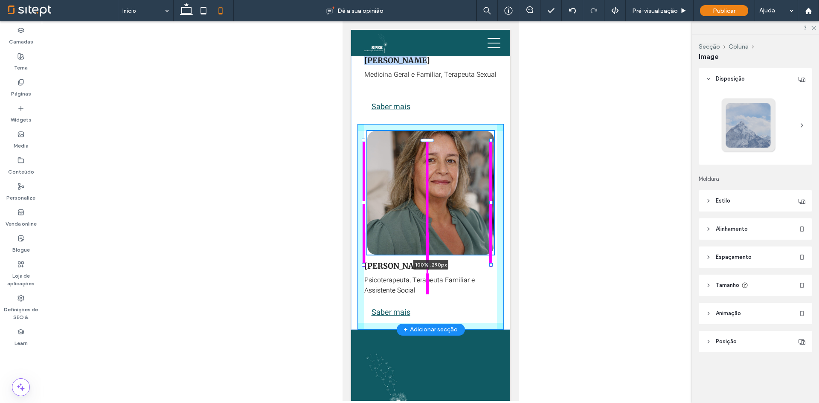
drag, startPoint x: 427, startPoint y: 249, endPoint x: 427, endPoint y: 288, distance: 38.4
click at [427, 267] on div at bounding box center [426, 264] width 3 height 3
type input "***"
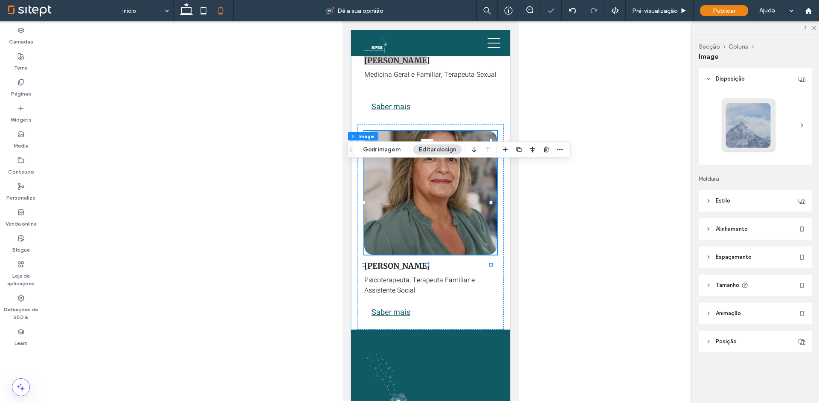
click at [535, 220] on div at bounding box center [430, 211] width 777 height 380
